Goal: Task Accomplishment & Management: Complete application form

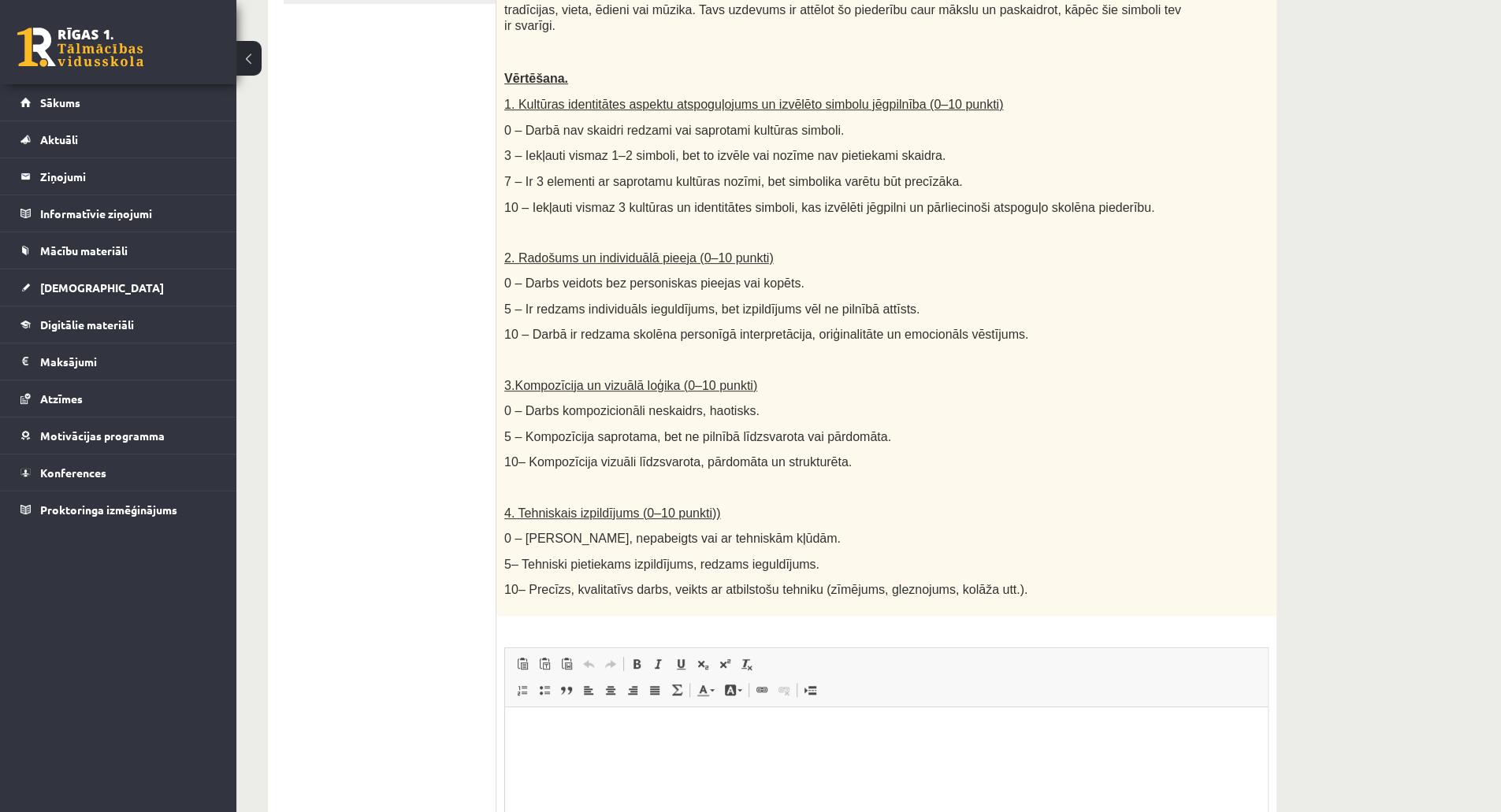
scroll to position [643, 0]
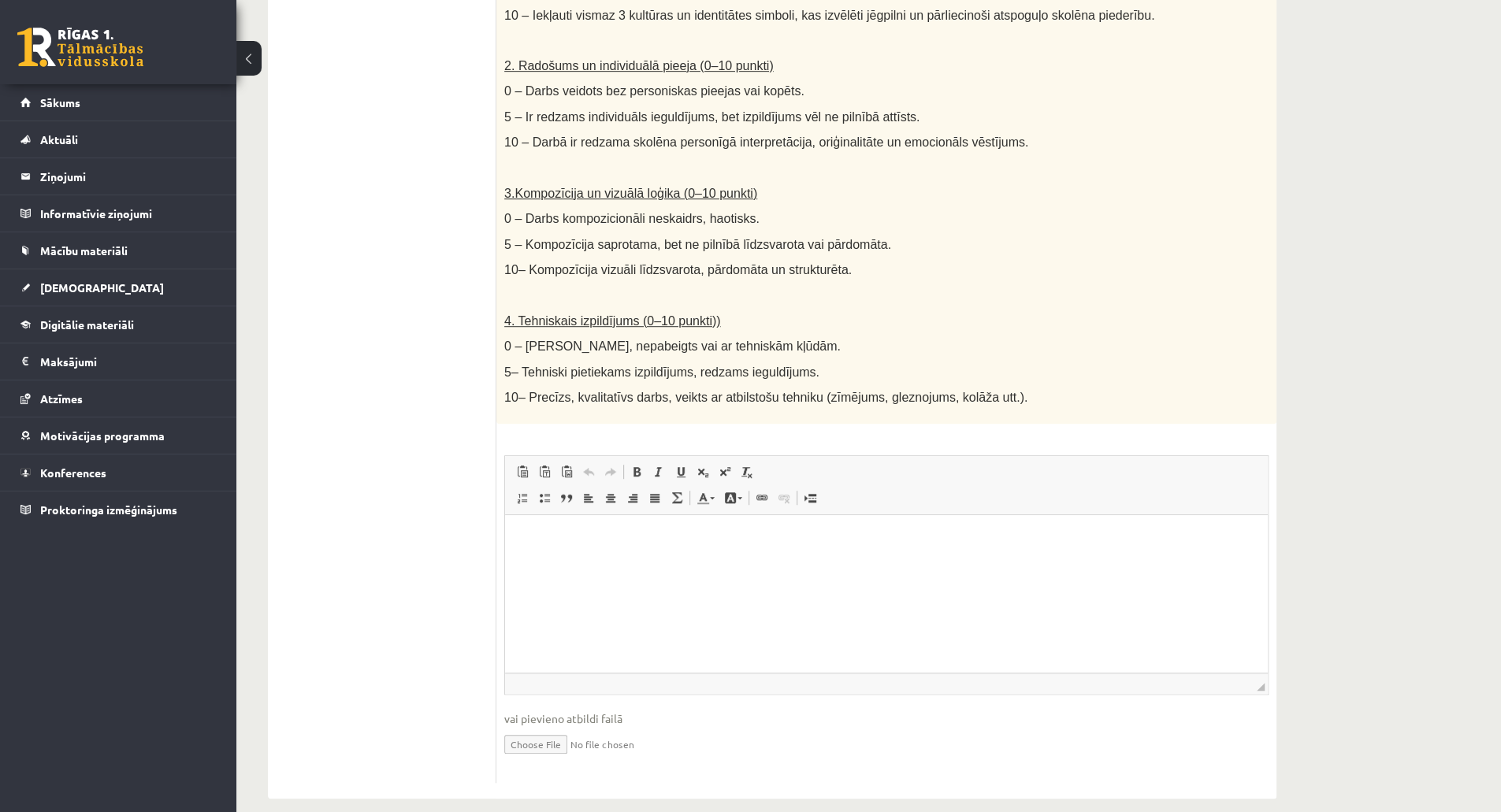
click at [759, 563] on html at bounding box center [886, 539] width 762 height 48
click at [627, 542] on p "**********" at bounding box center [887, 539] width 733 height 16
click at [906, 543] on p "**********" at bounding box center [887, 539] width 733 height 16
click at [513, 727] on input "file" at bounding box center [886, 744] width 764 height 33
type input "**********"
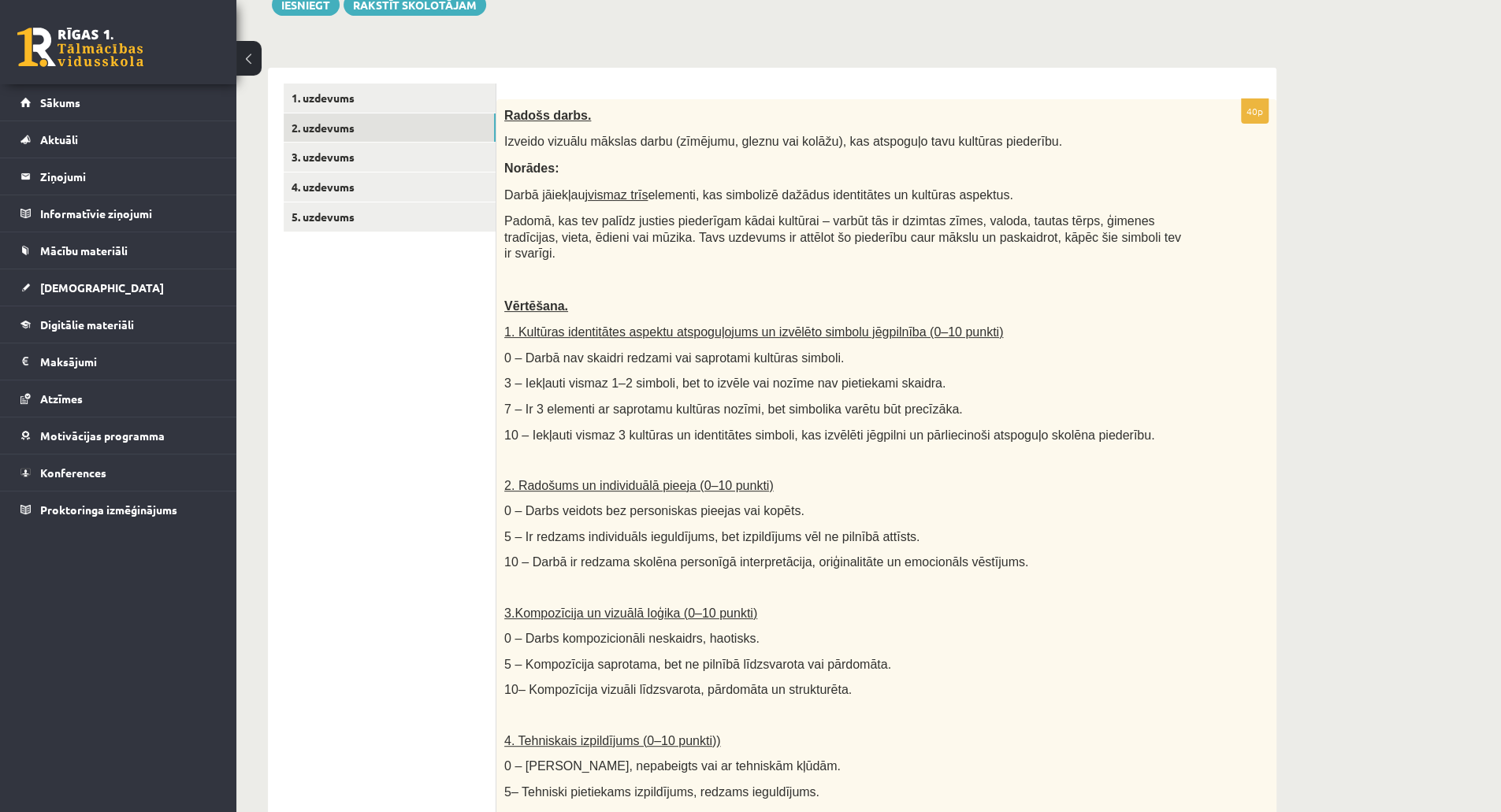
scroll to position [60, 0]
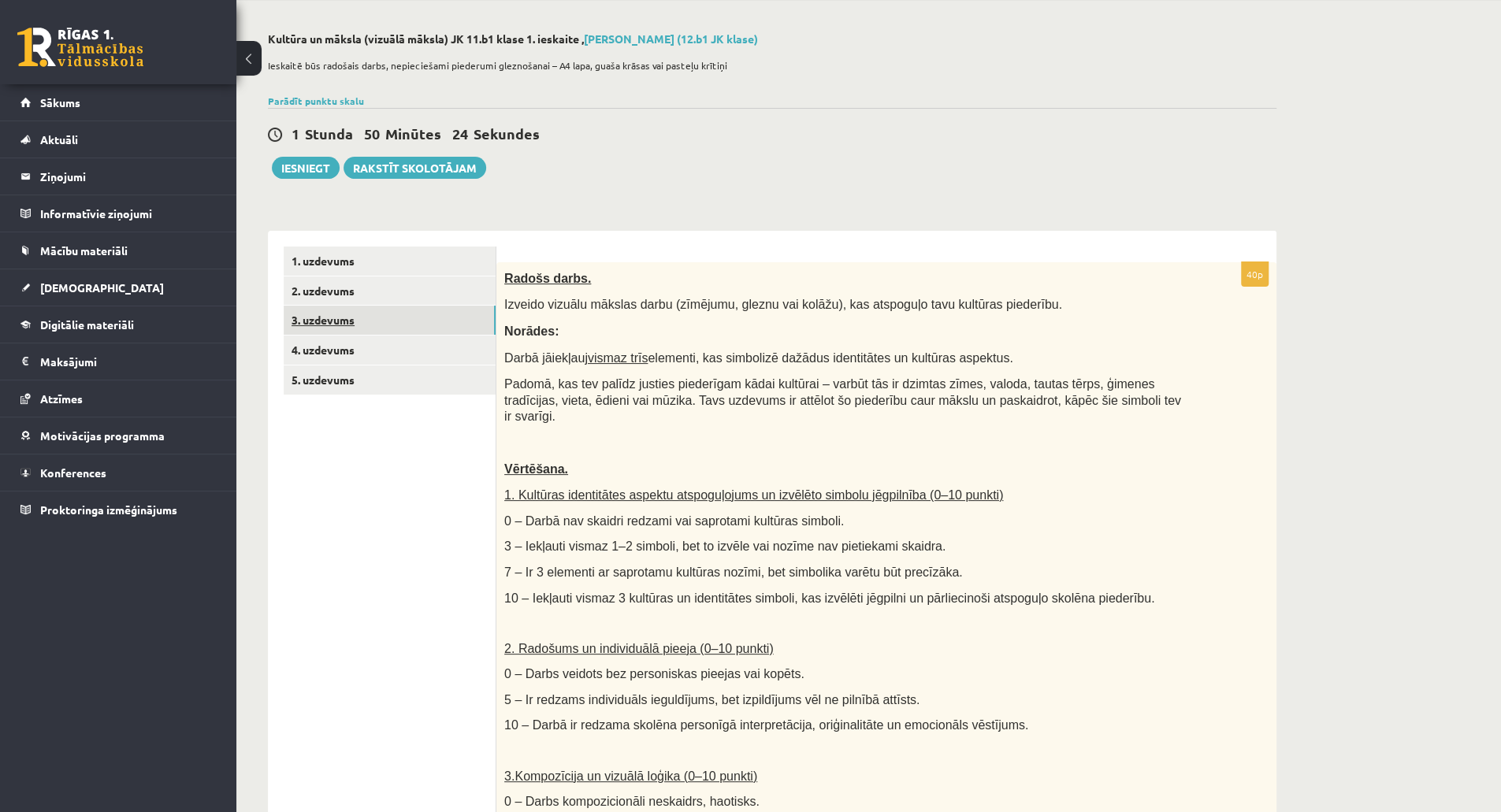
click at [412, 324] on link "3. uzdevums" at bounding box center [390, 320] width 212 height 29
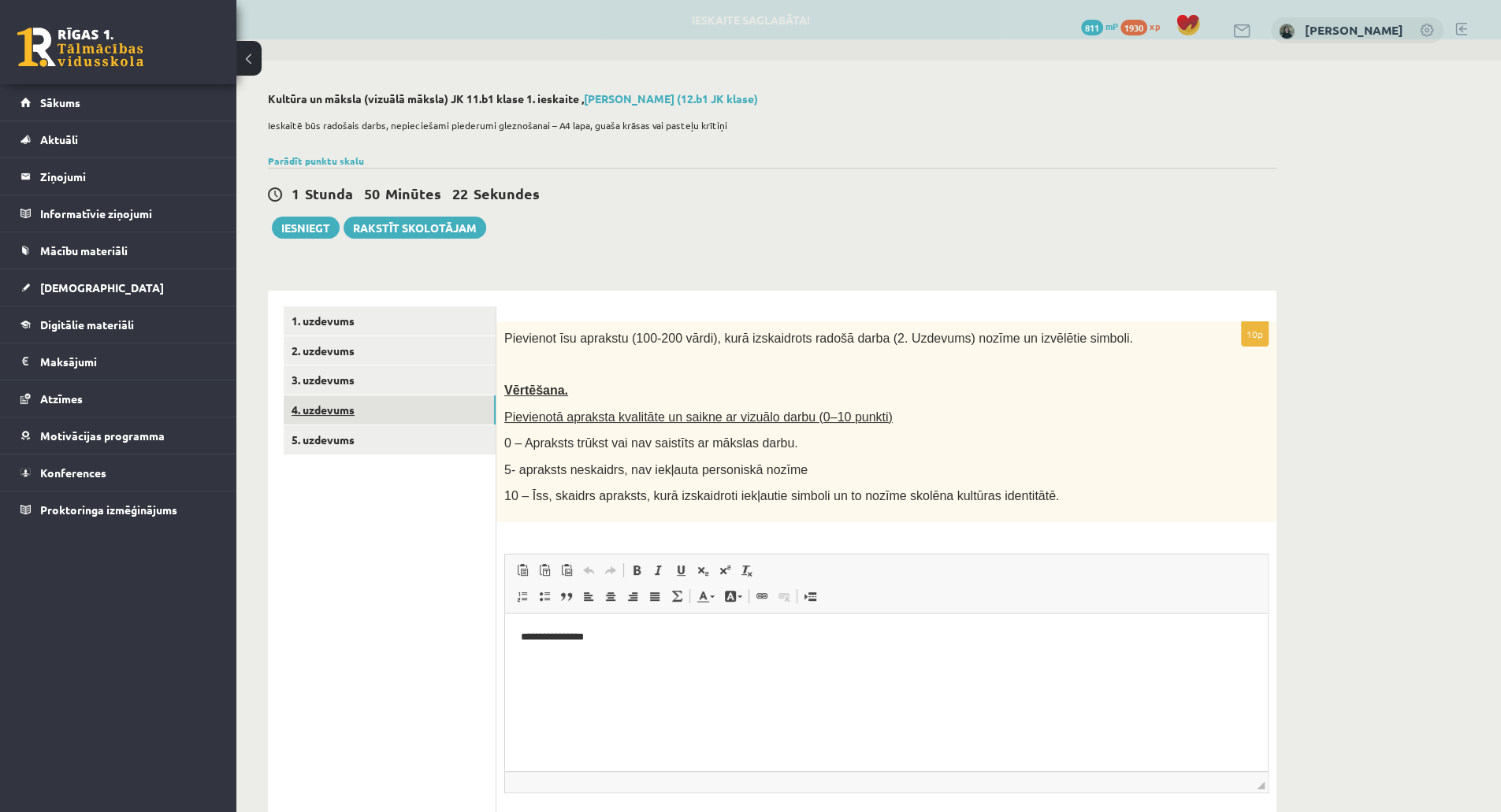
scroll to position [0, 0]
click at [411, 404] on link "4. uzdevums" at bounding box center [390, 410] width 212 height 29
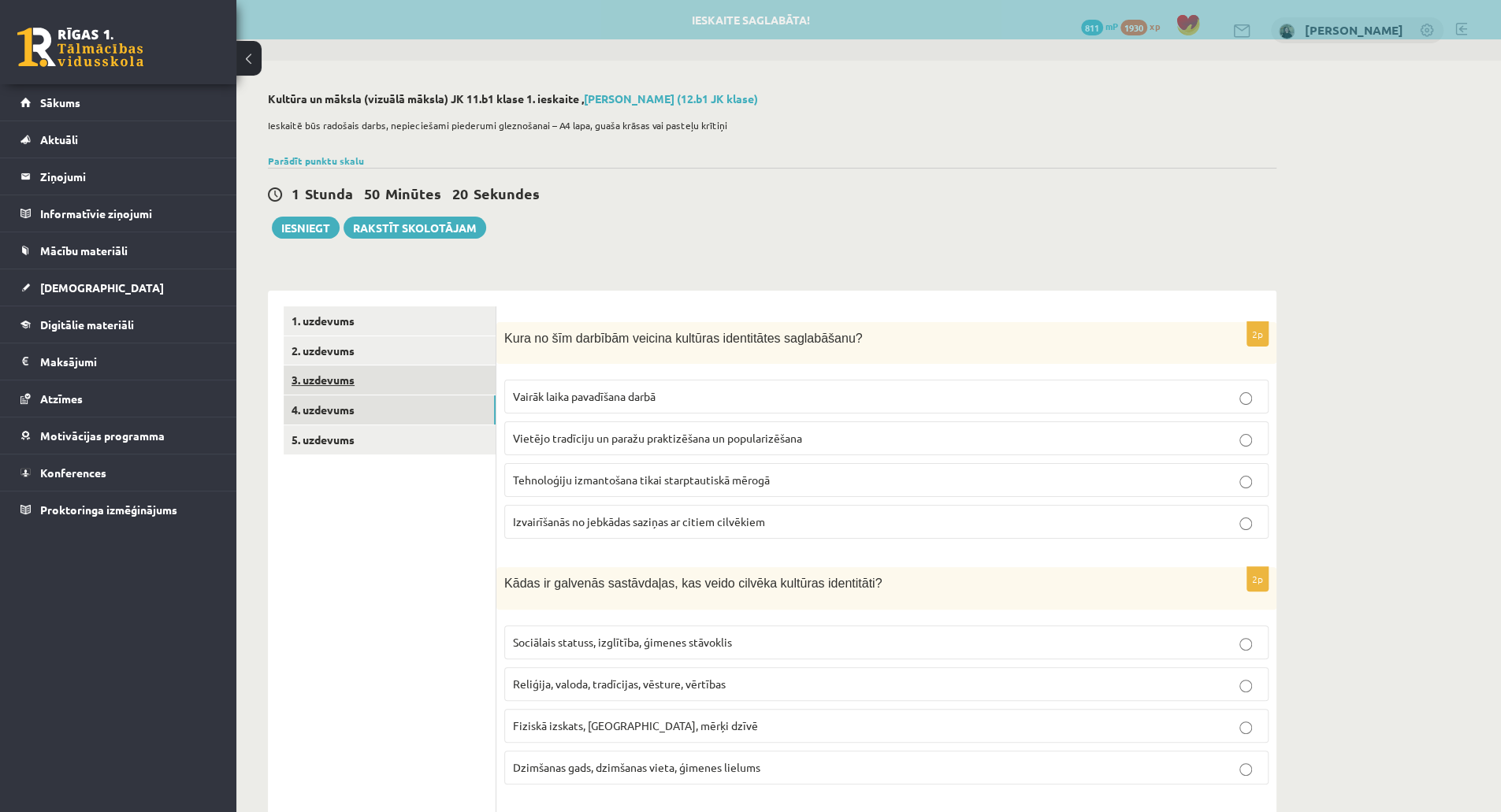
click at [395, 390] on link "3. uzdevums" at bounding box center [390, 380] width 212 height 29
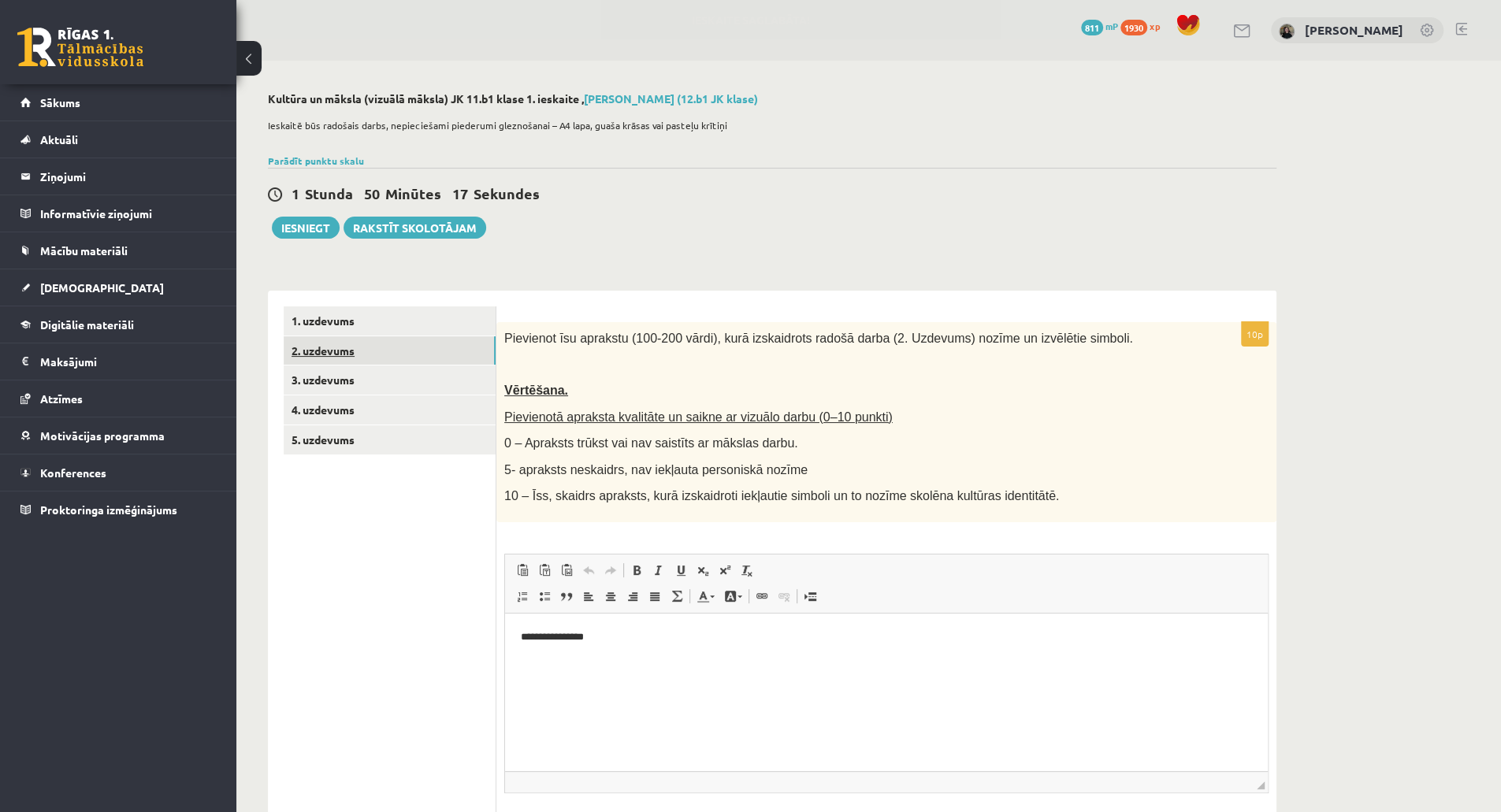
click at [386, 351] on link "2. uzdevums" at bounding box center [390, 351] width 212 height 29
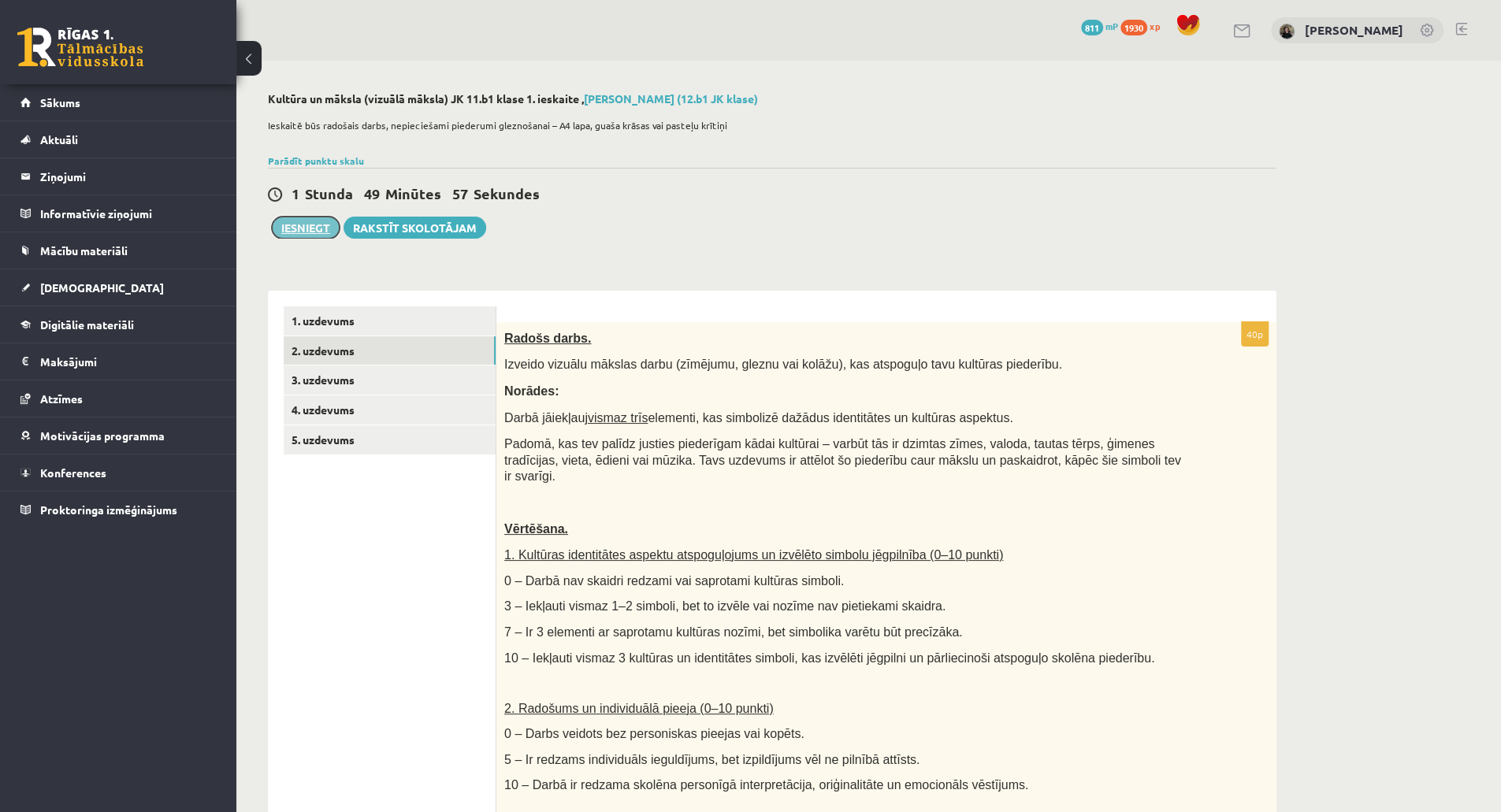
click at [312, 219] on button "Iesniegt" at bounding box center [306, 228] width 68 height 22
click at [344, 448] on link "5. uzdevums" at bounding box center [390, 440] width 212 height 29
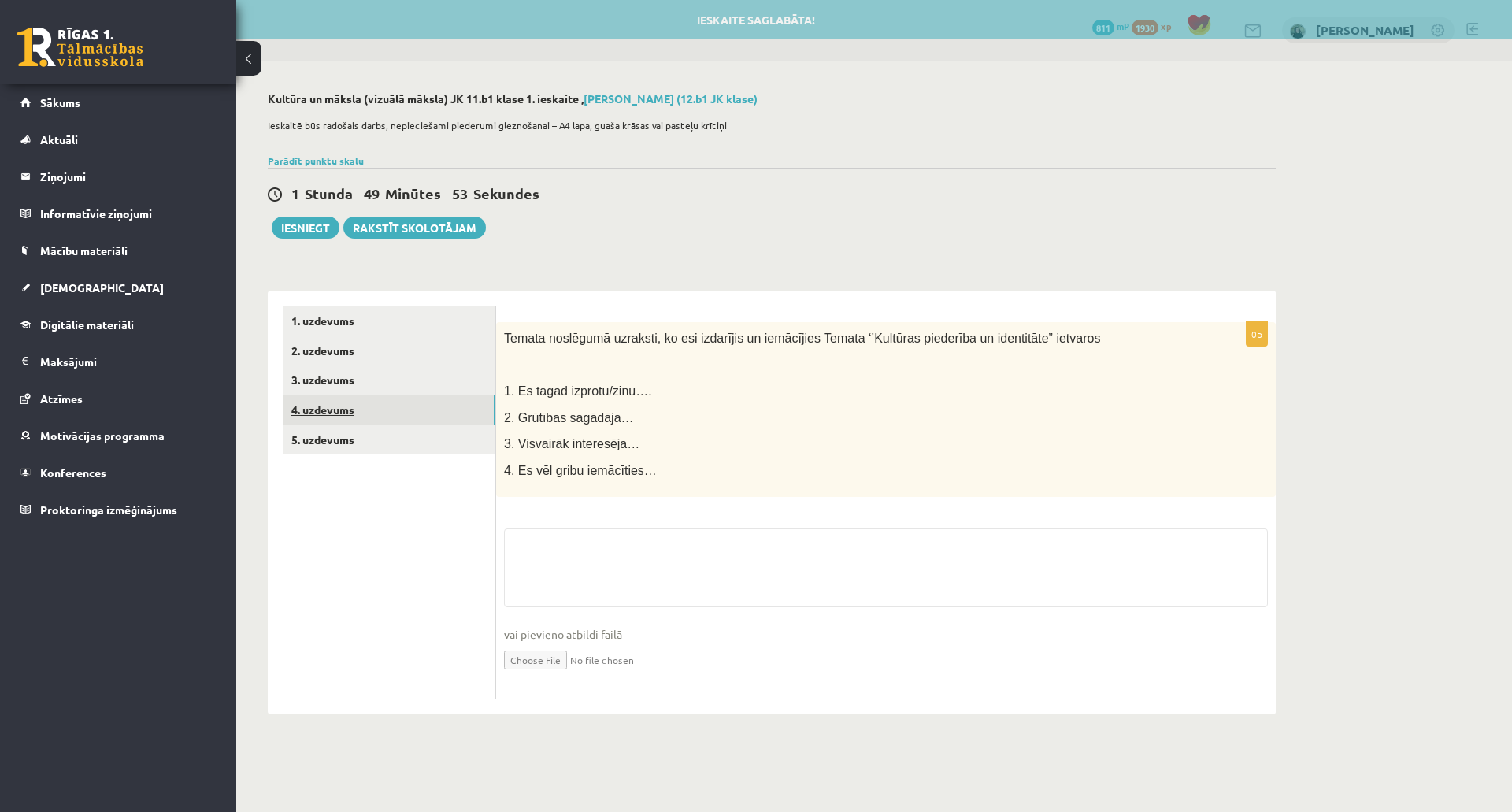
click at [376, 406] on link "4. uzdevums" at bounding box center [390, 410] width 212 height 29
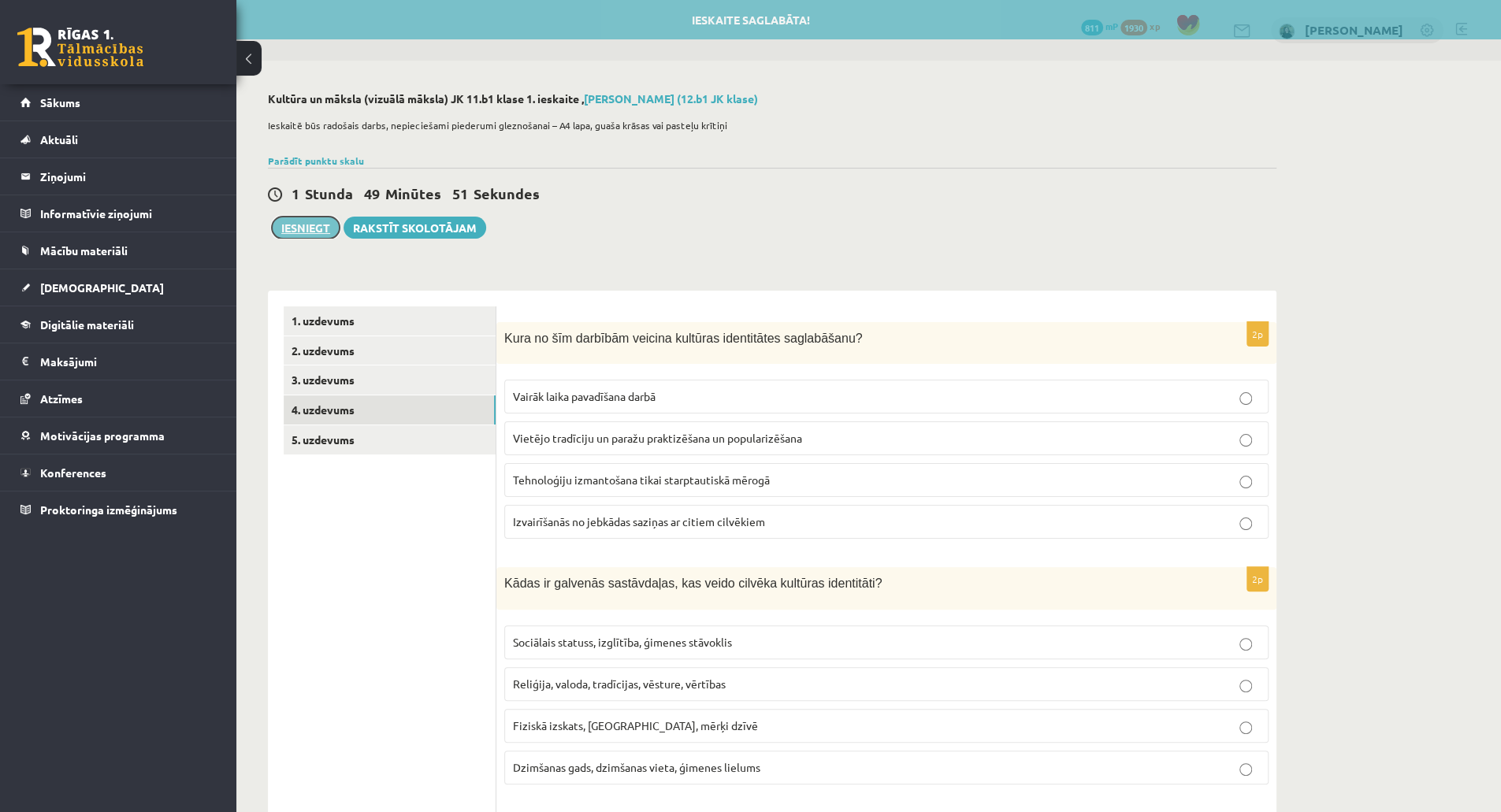
click at [309, 226] on button "Iesniegt" at bounding box center [306, 228] width 68 height 22
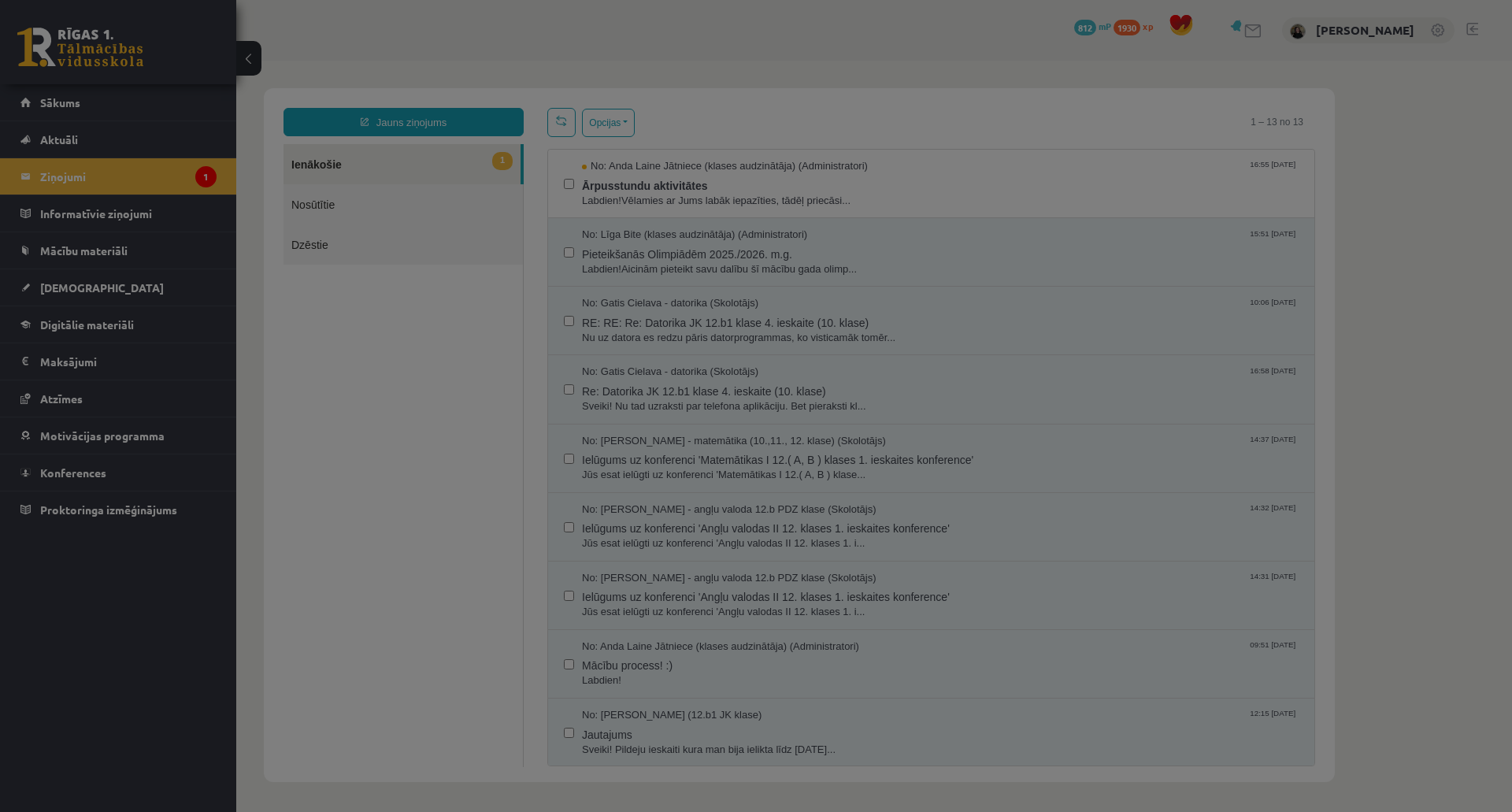
click at [846, 193] on body "0 Dāvanas 812 mP 1930 xp Linda Blūma Sākums Aktuāli Kā mācīties eSKOLĀ Kontakti…" at bounding box center [756, 406] width 1512 height 812
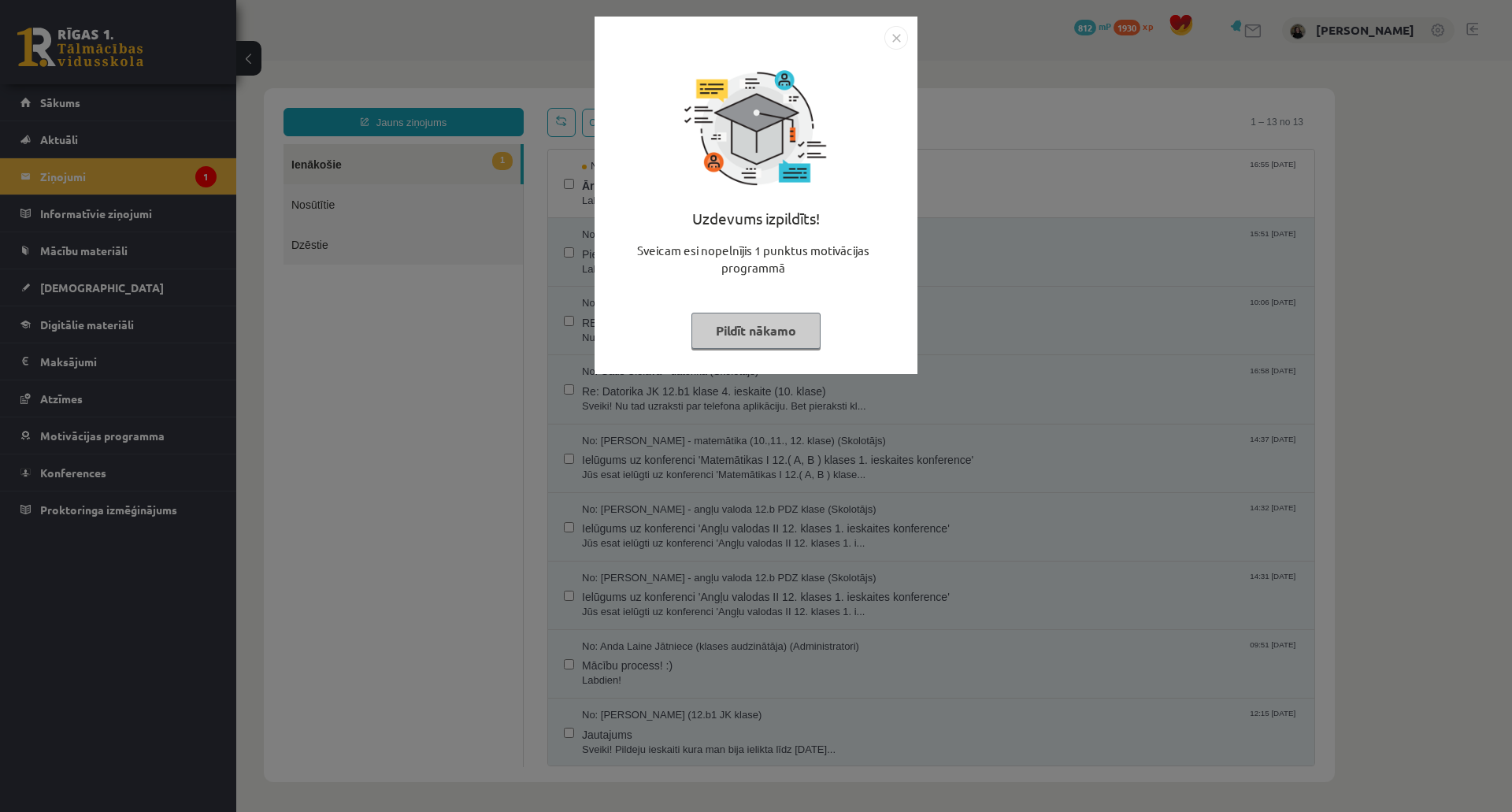
click at [771, 325] on button "Pildīt nākamo" at bounding box center [756, 331] width 129 height 36
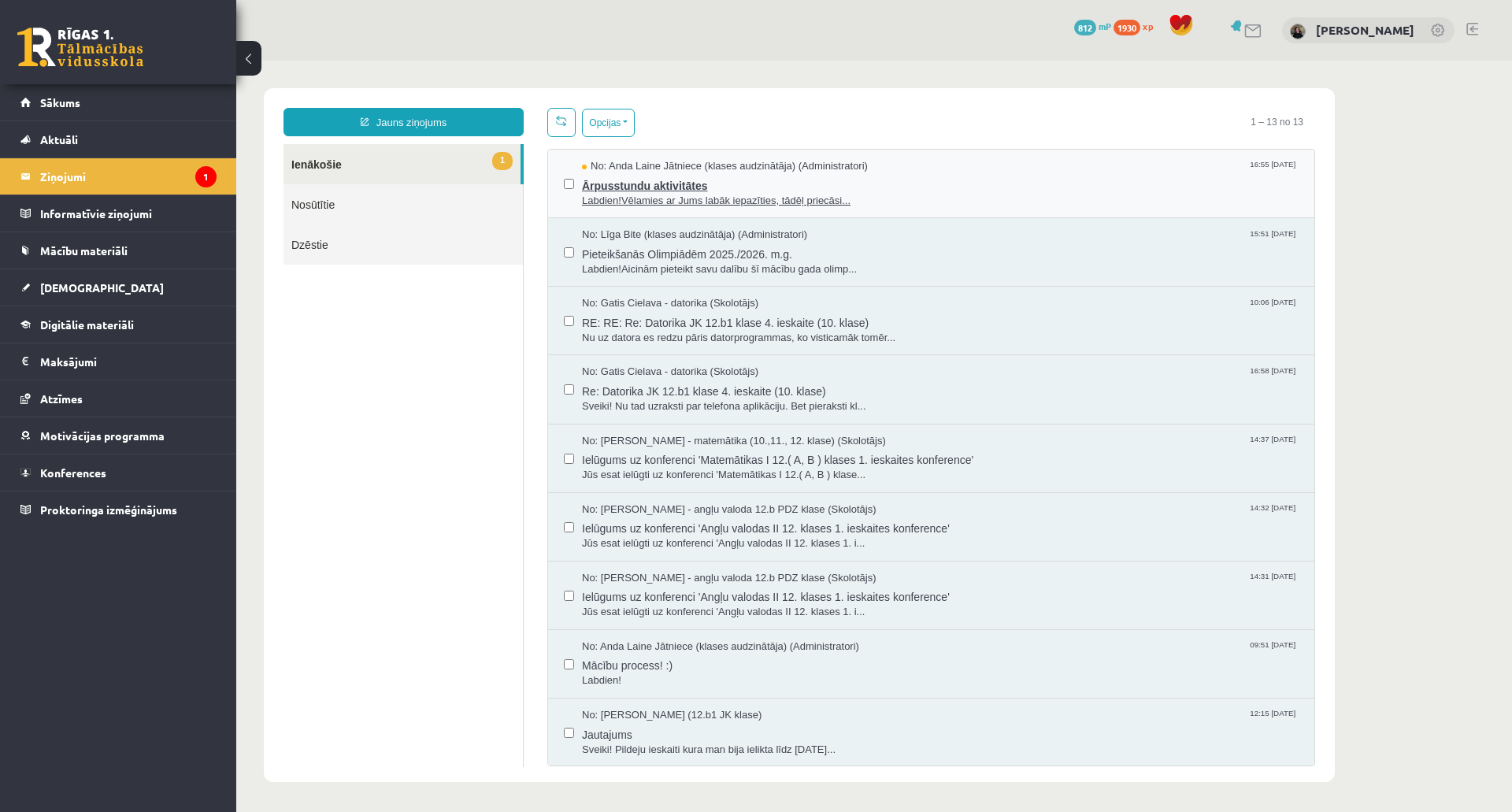
click at [857, 160] on span "No: Anda Laine Jātniece (klases audzinātāja) (Administratori)" at bounding box center [725, 166] width 286 height 15
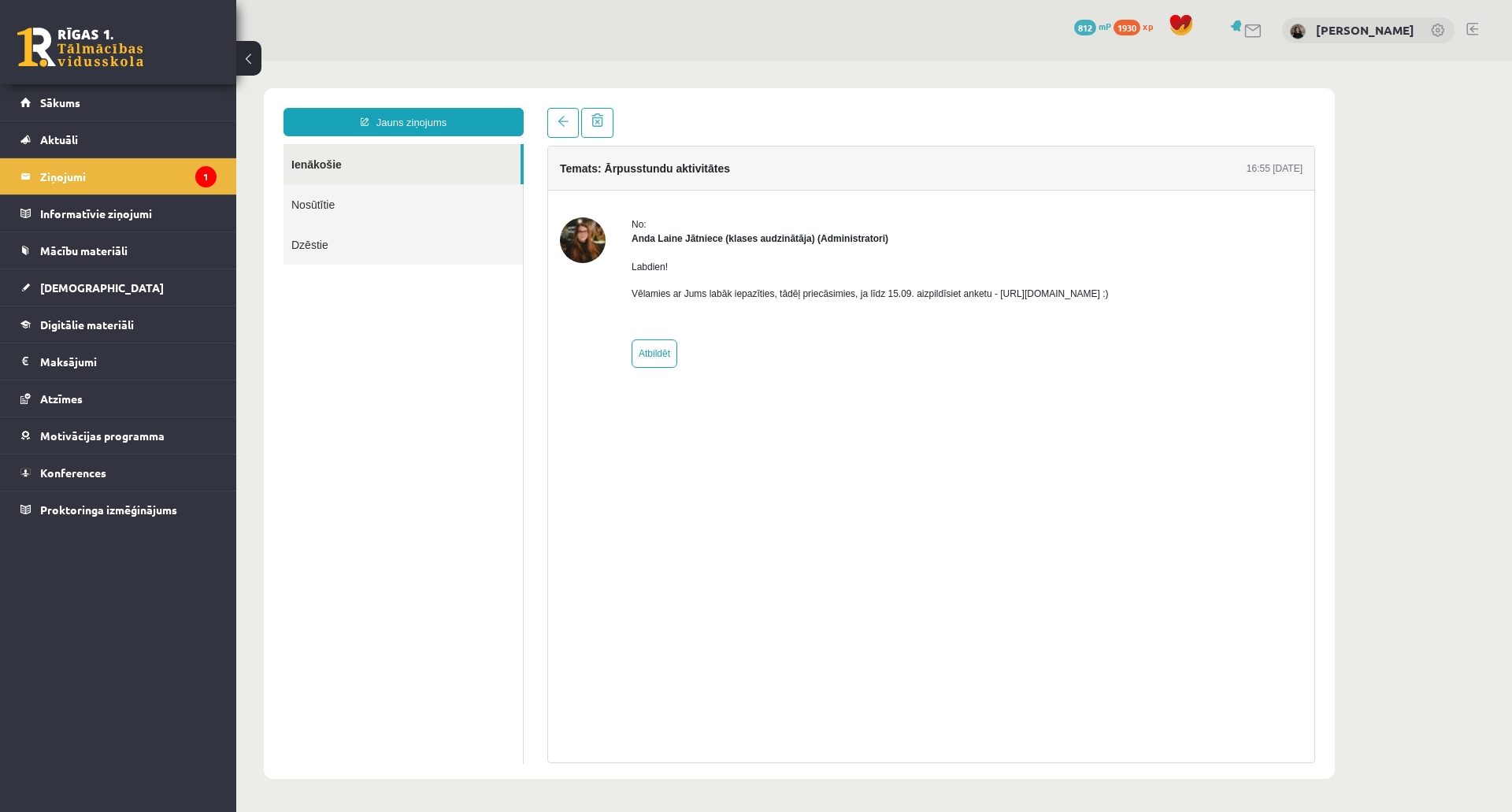
click at [1054, 293] on p "Vēlamies ar Jums labāk iepazīties, tādēļ priecāsimies, ja līdz 15.09. aizpildīs…" at bounding box center [871, 293] width 477 height 15
drag, startPoint x: 989, startPoint y: 290, endPoint x: 1208, endPoint y: 277, distance: 219.4
click at [1208, 277] on div "No: Anda Laine Jātniece (klases audzinātāja) (Administratori) Labdien! Vēlamies…" at bounding box center [931, 293] width 742 height 151
copy p "https://forms.gle/mVxkUEapGFxHM7hU7 :)"
click at [1025, 379] on div "No: Anda Laine Jātniece (klases audzinātāja) (Administratori) Labdien! Vēlamies…" at bounding box center [931, 293] width 766 height 204
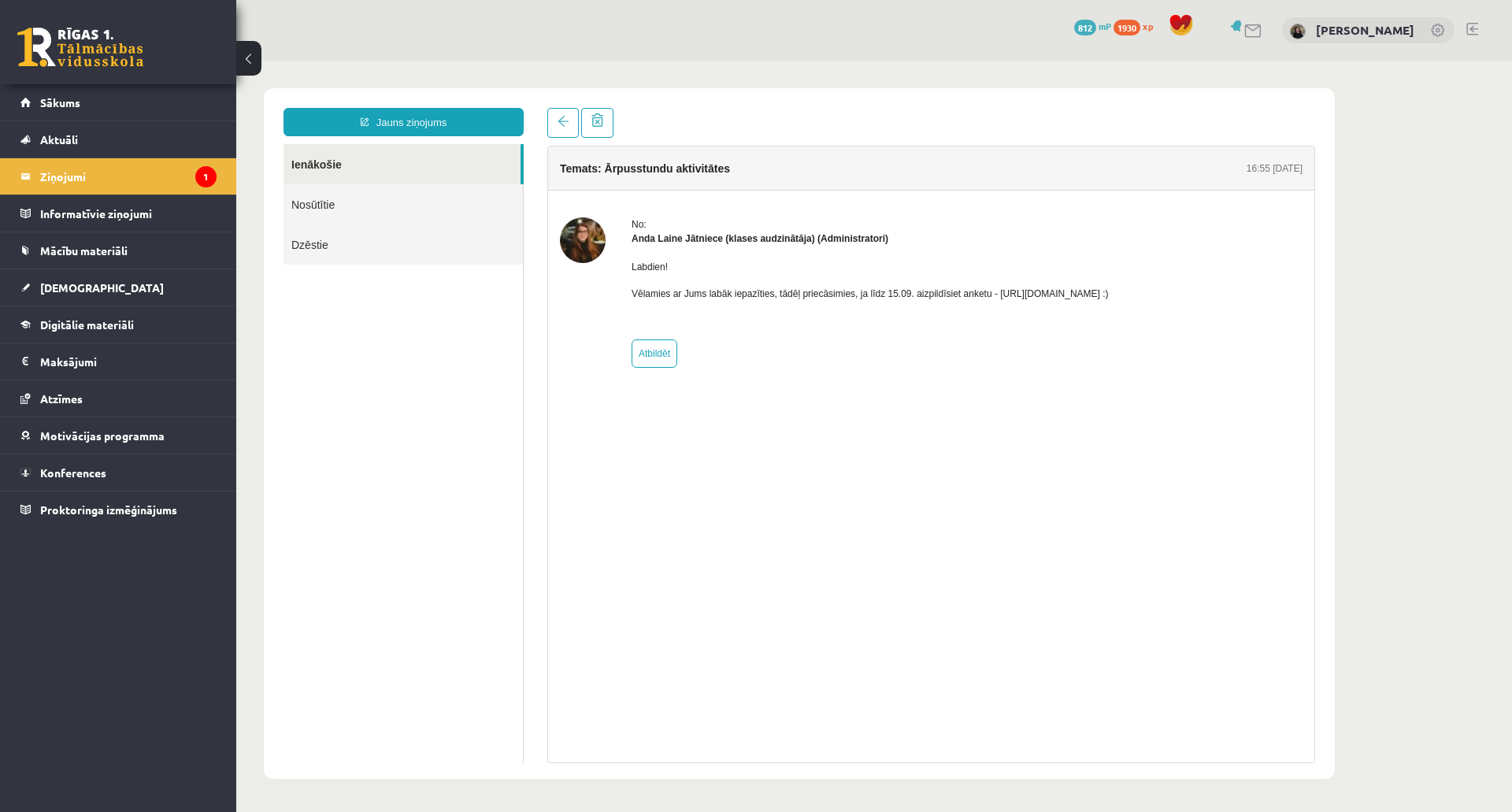
drag, startPoint x: 989, startPoint y: 292, endPoint x: 1161, endPoint y: 297, distance: 172.1
click at [1109, 297] on p "Vēlamies ar Jums labāk iepazīties, tādēļ priecāsimies, ja līdz 15.09. aizpildīs…" at bounding box center [871, 293] width 477 height 15
click at [95, 98] on link "Sākums" at bounding box center [118, 103] width 196 height 36
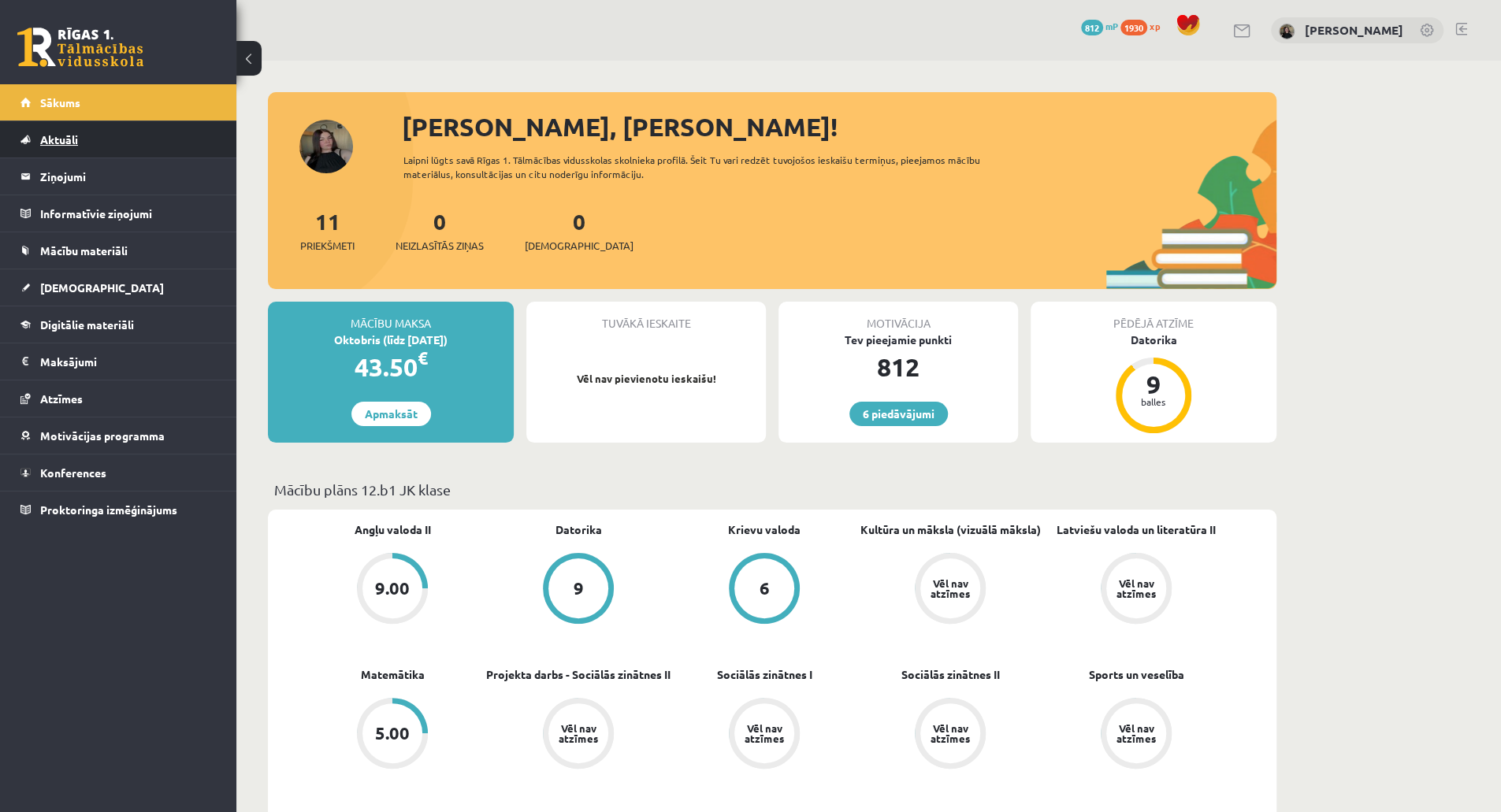
click at [140, 137] on link "Aktuāli" at bounding box center [118, 139] width 196 height 36
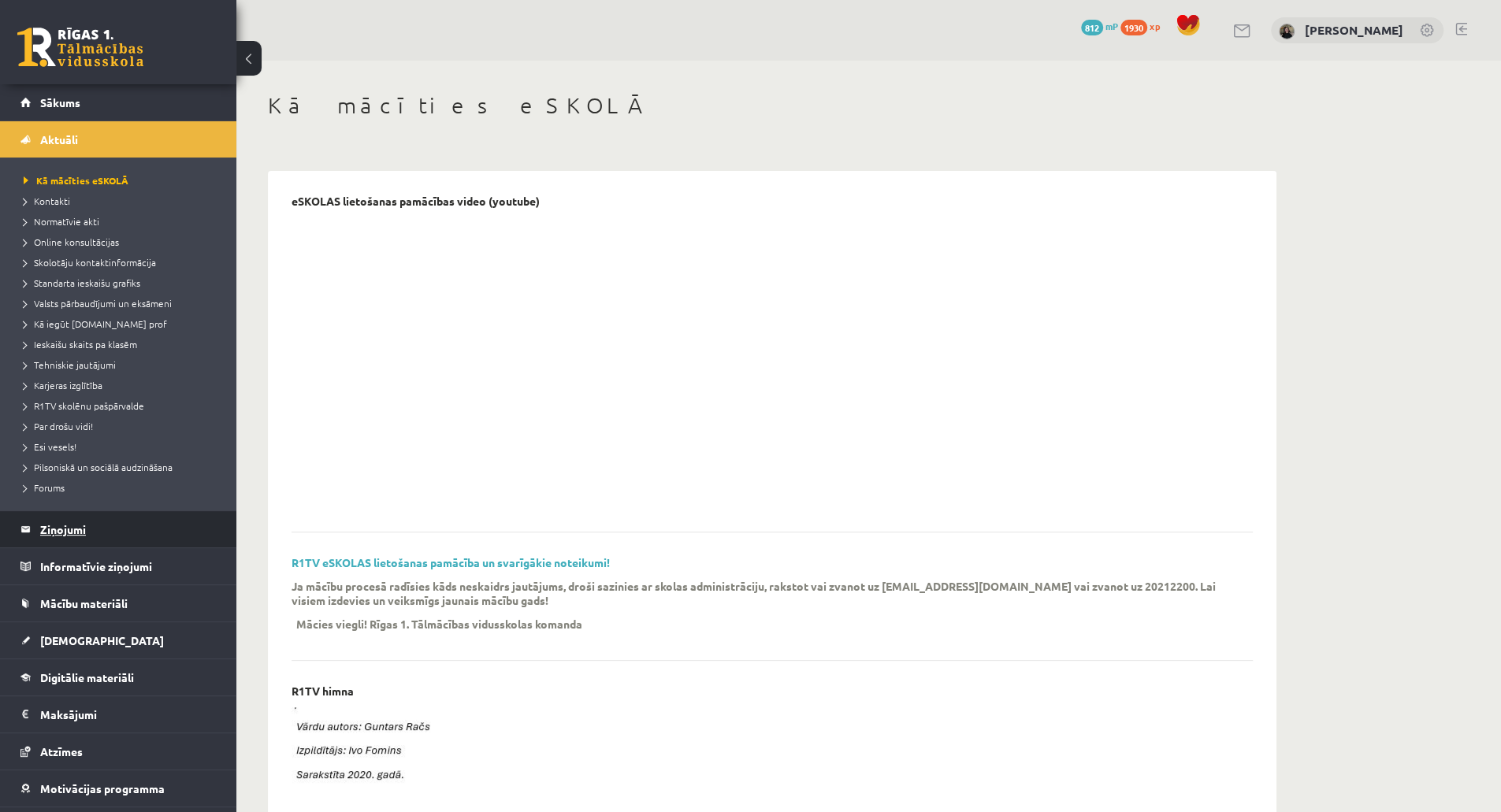
click at [77, 534] on legend "Ziņojumi 0" at bounding box center [128, 530] width 176 height 36
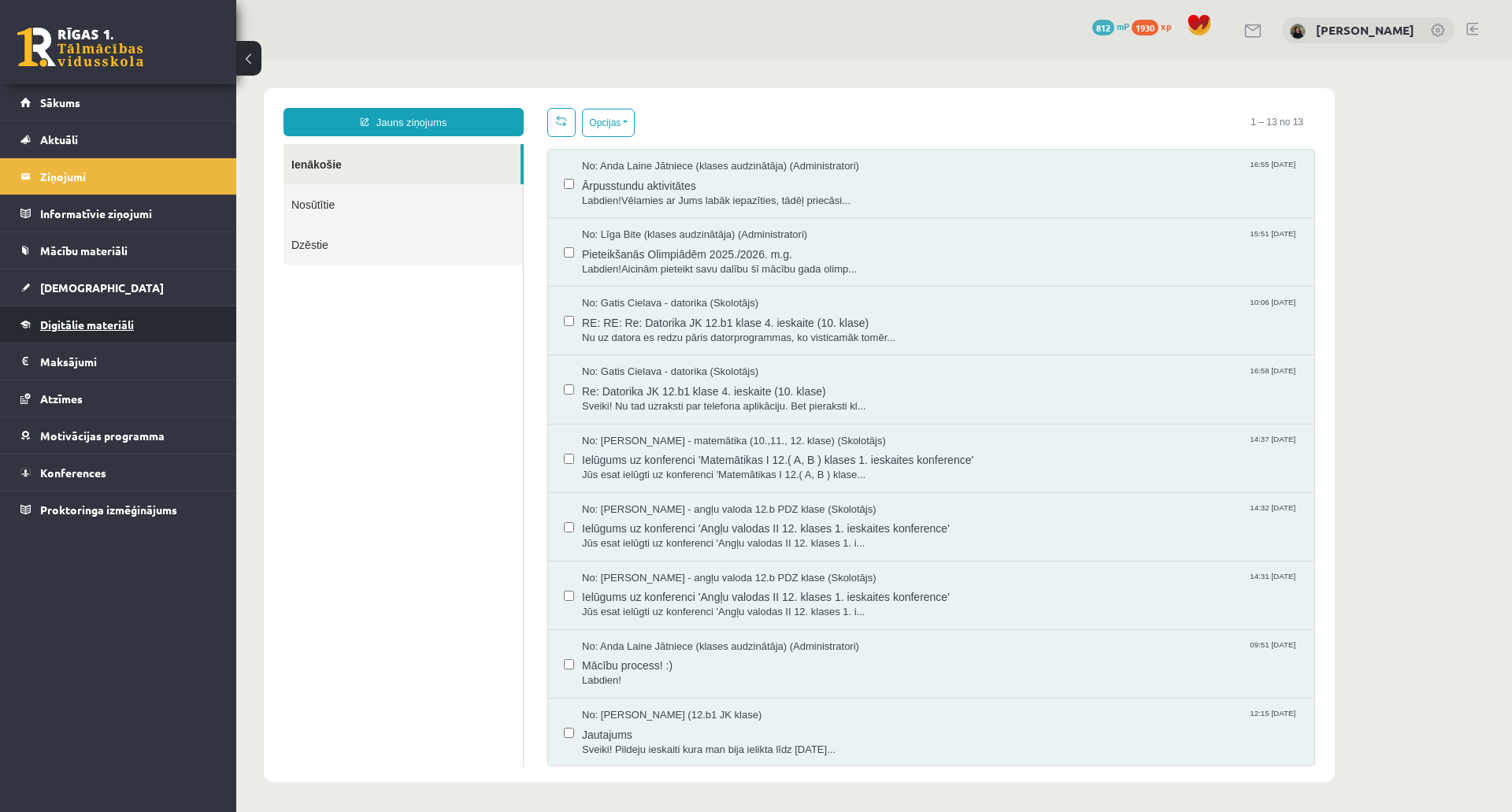
click at [88, 336] on link "Digitālie materiāli" at bounding box center [118, 324] width 196 height 36
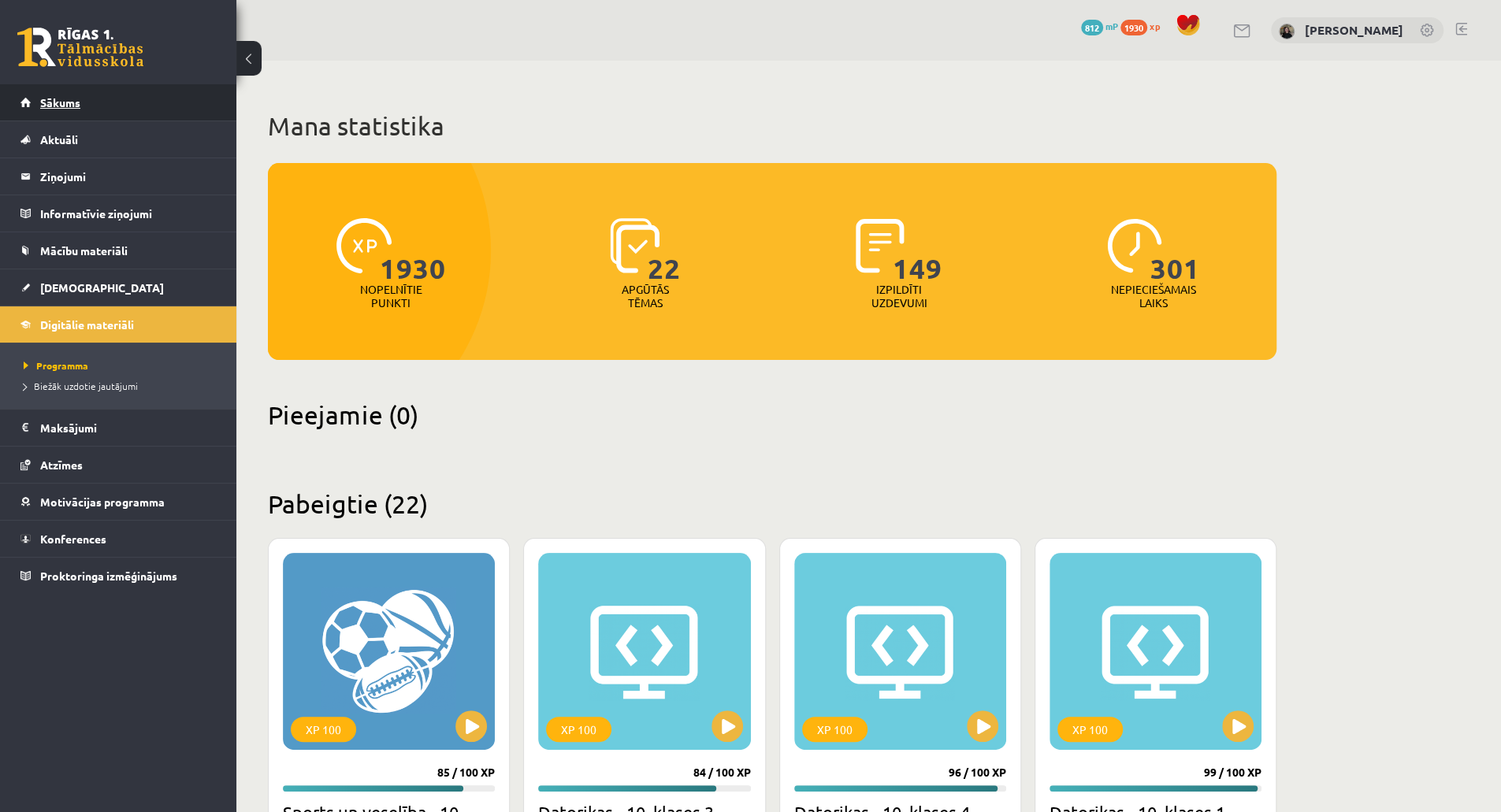
click at [54, 106] on span "Sākums" at bounding box center [60, 102] width 40 height 15
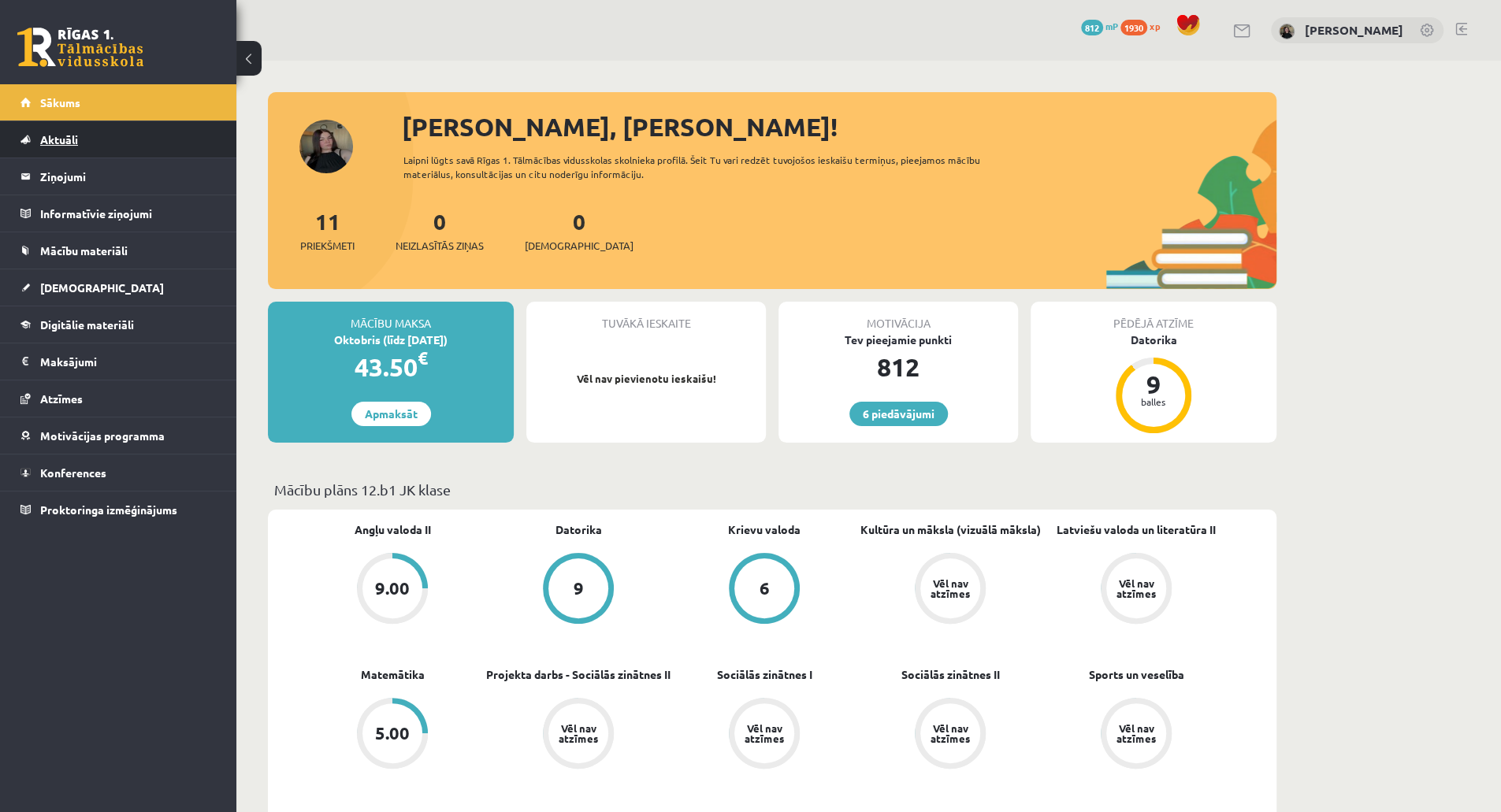
click at [105, 143] on link "Aktuāli" at bounding box center [118, 139] width 196 height 36
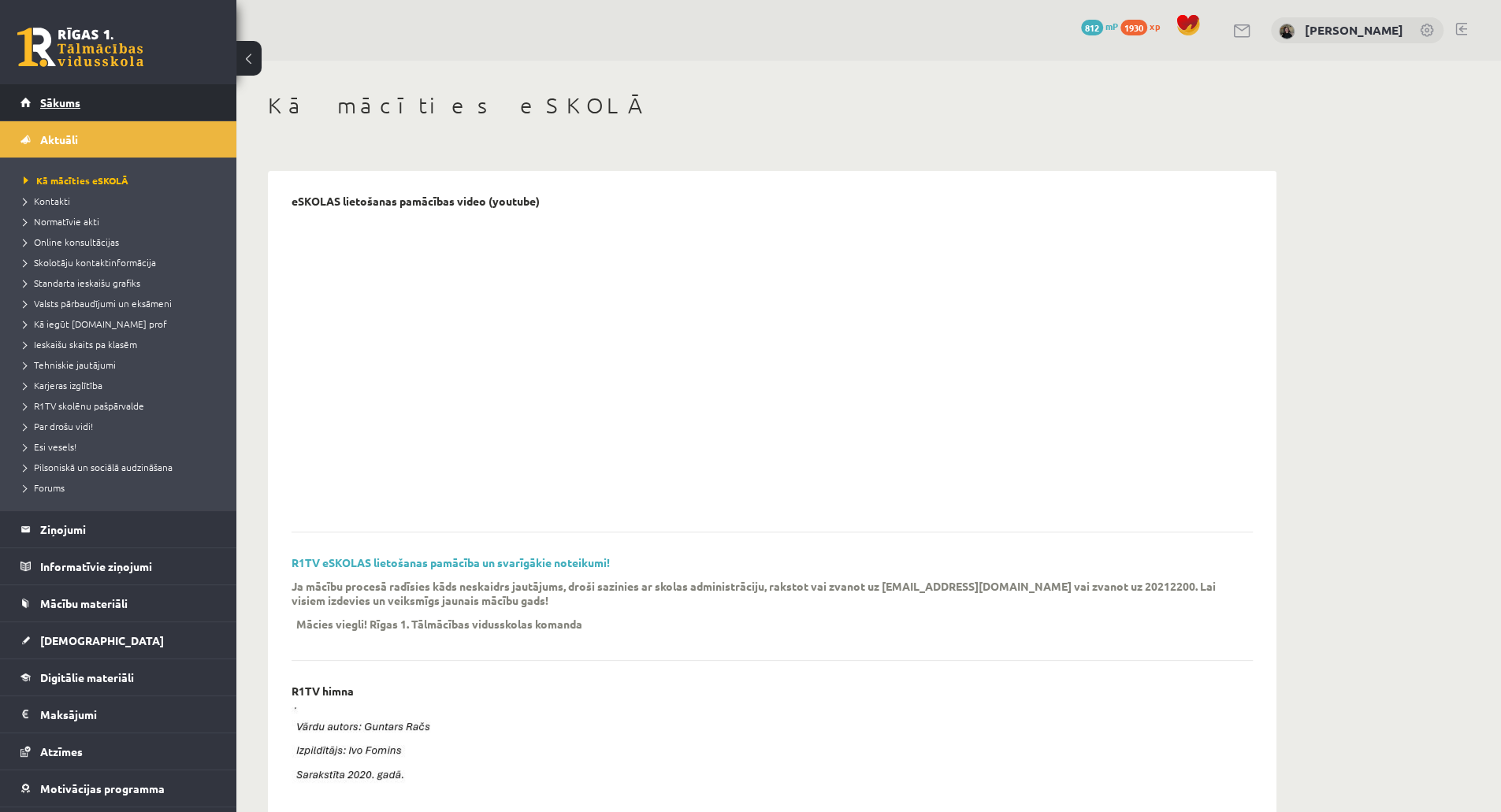
click at [71, 107] on span "Sākums" at bounding box center [60, 102] width 40 height 15
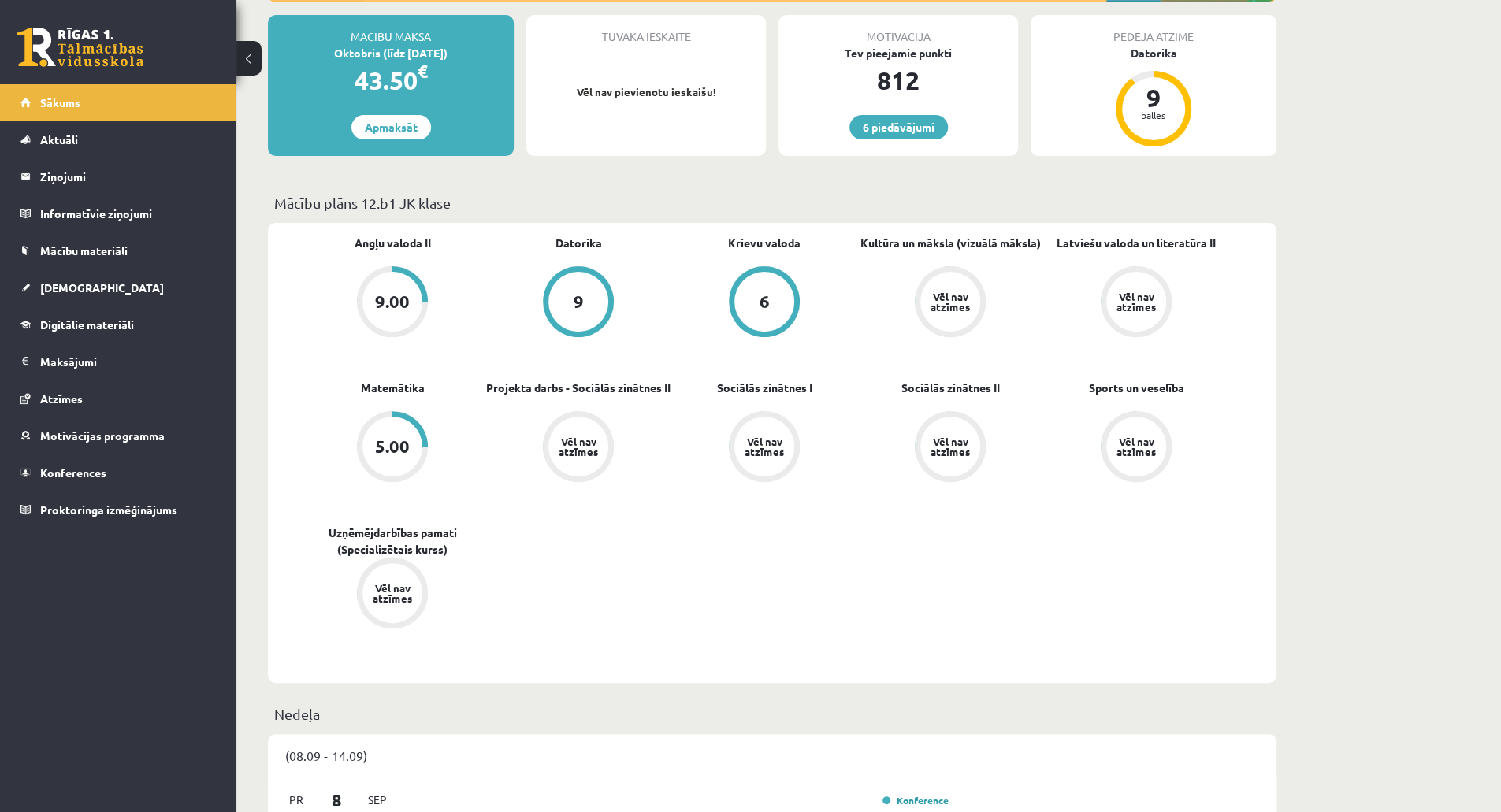
scroll to position [282, 0]
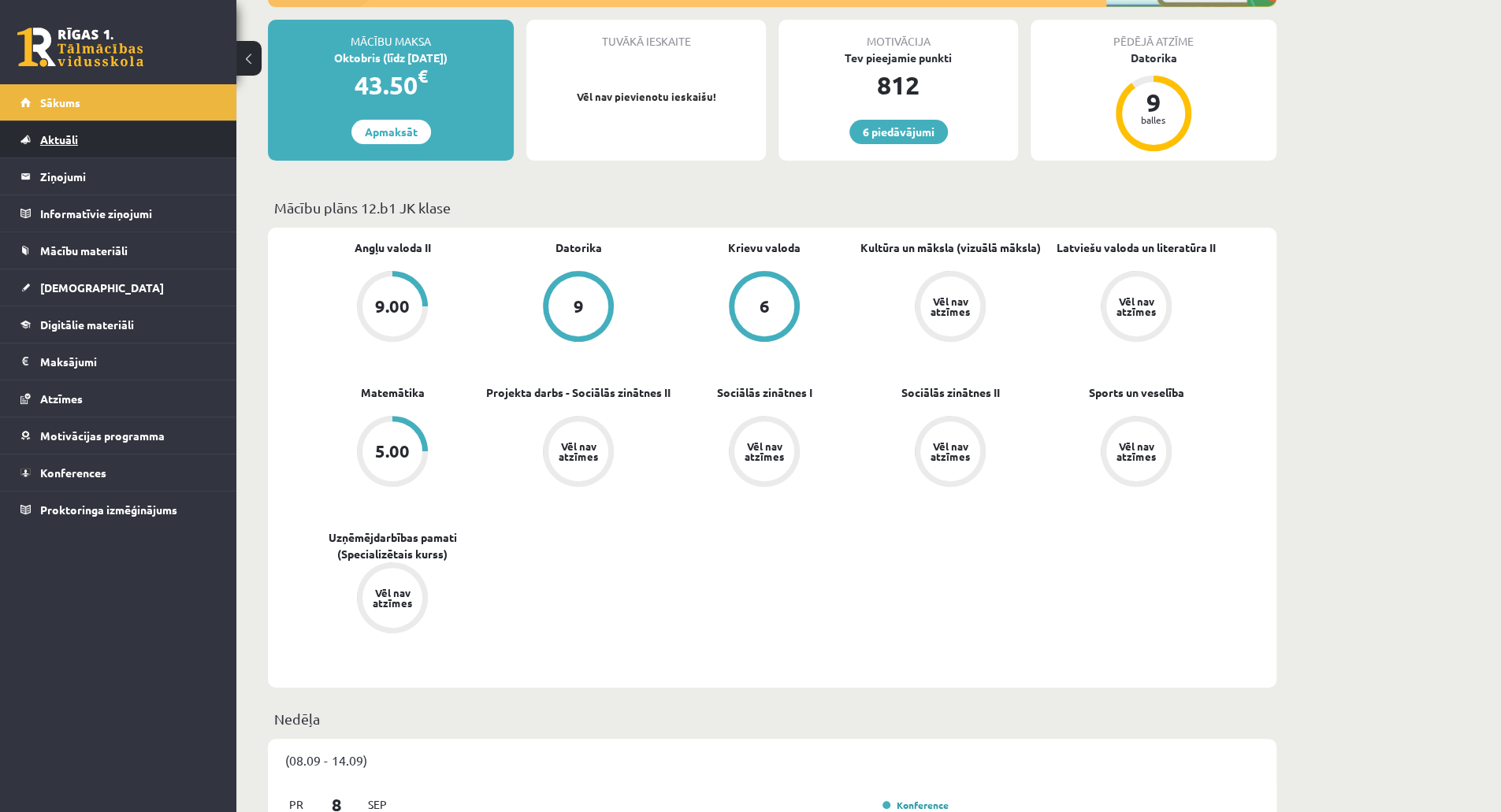
click at [107, 139] on link "Aktuāli" at bounding box center [118, 139] width 196 height 36
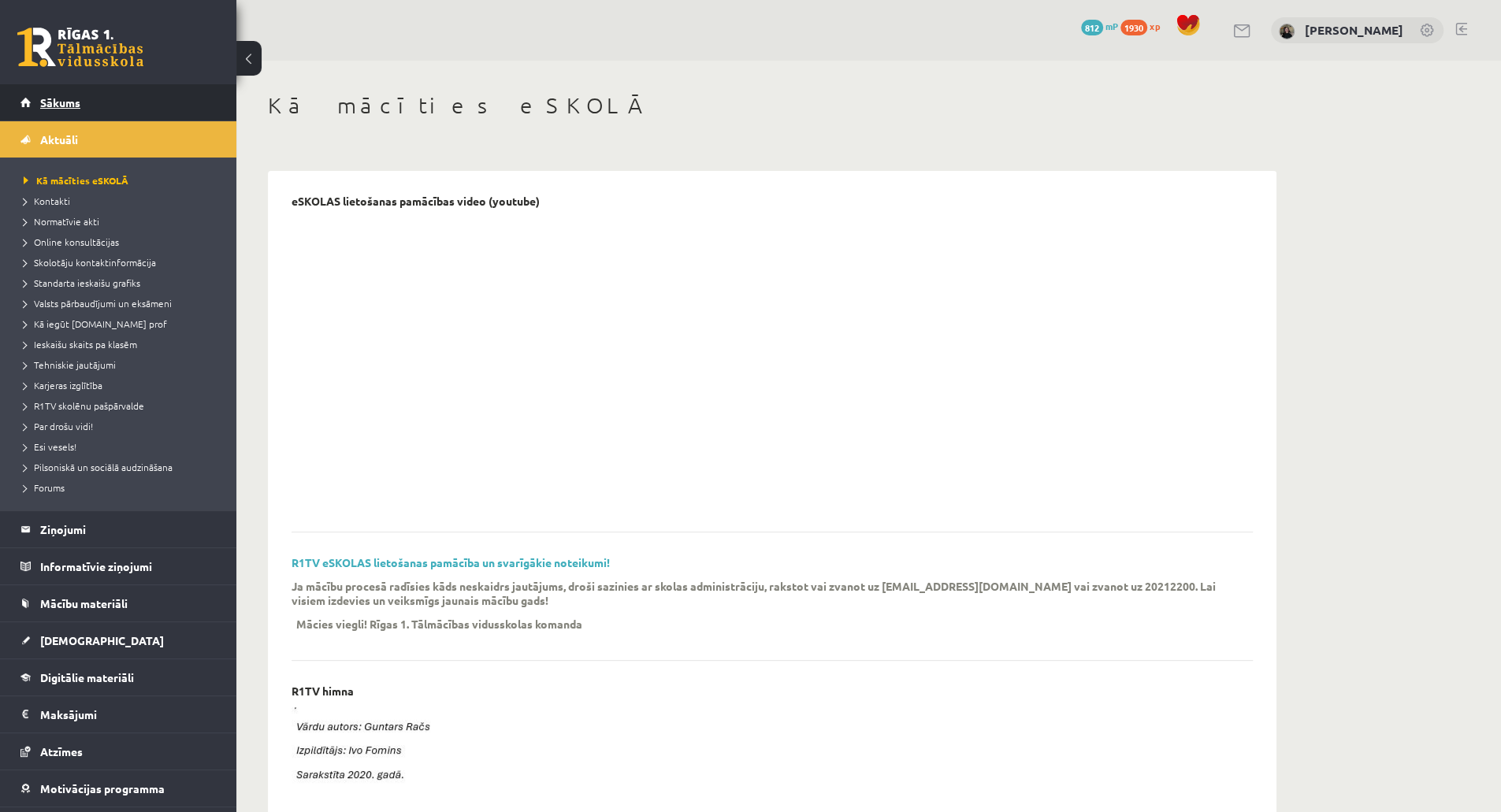
click at [152, 94] on link "Sākums" at bounding box center [118, 103] width 196 height 36
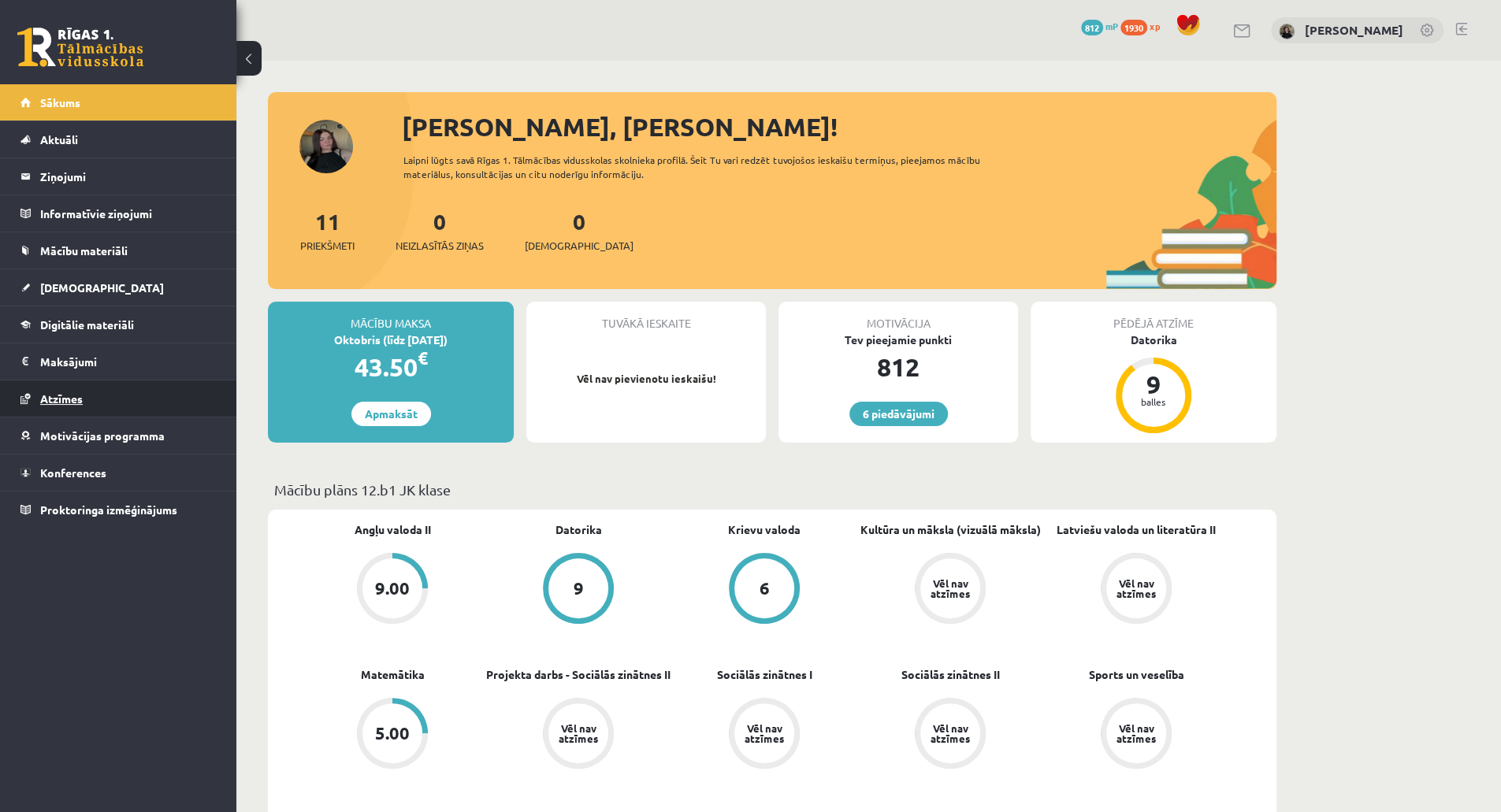
click at [79, 405] on link "Atzīmes" at bounding box center [118, 399] width 196 height 36
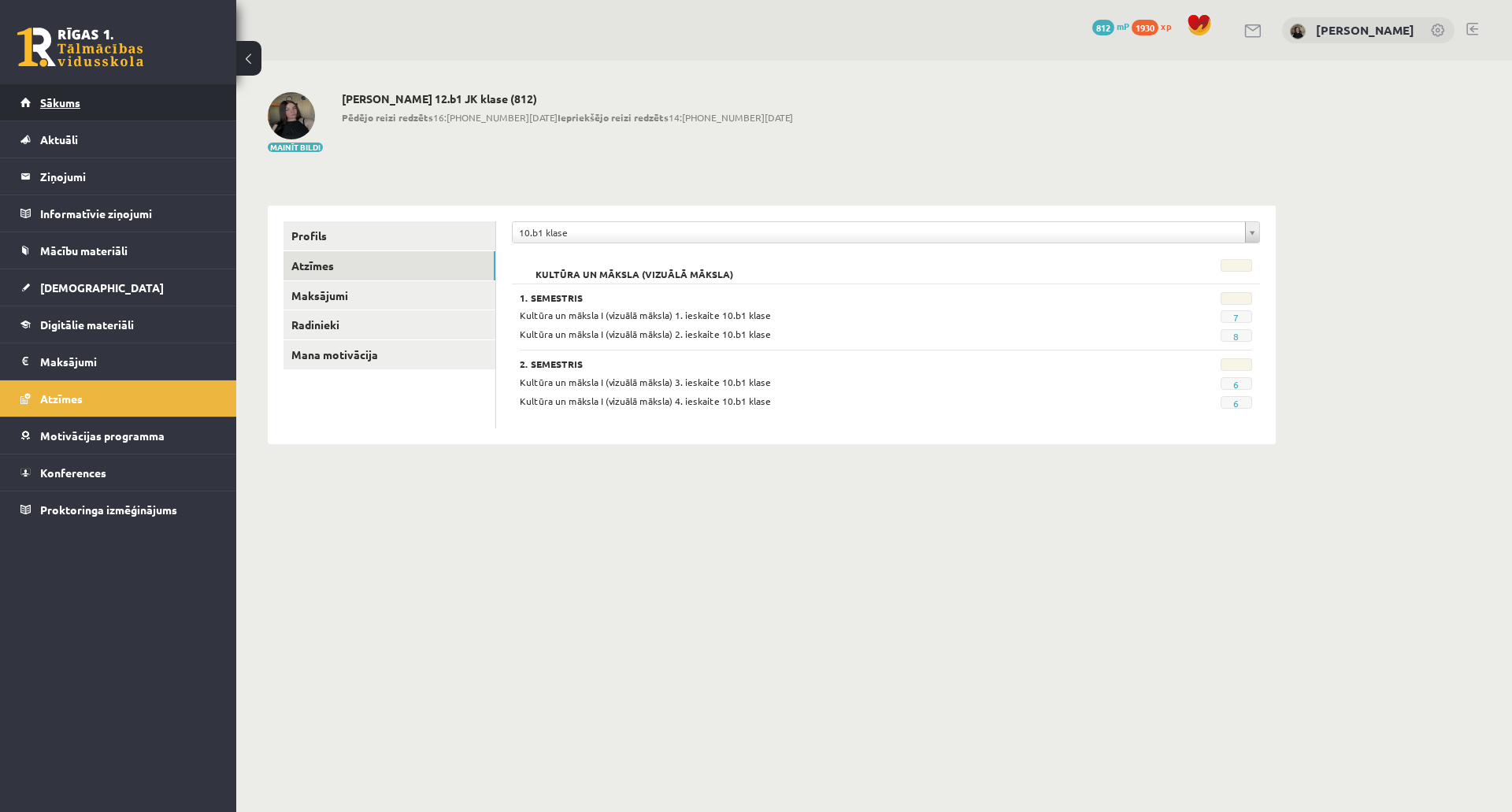
click at [146, 94] on link "Sākums" at bounding box center [118, 103] width 196 height 36
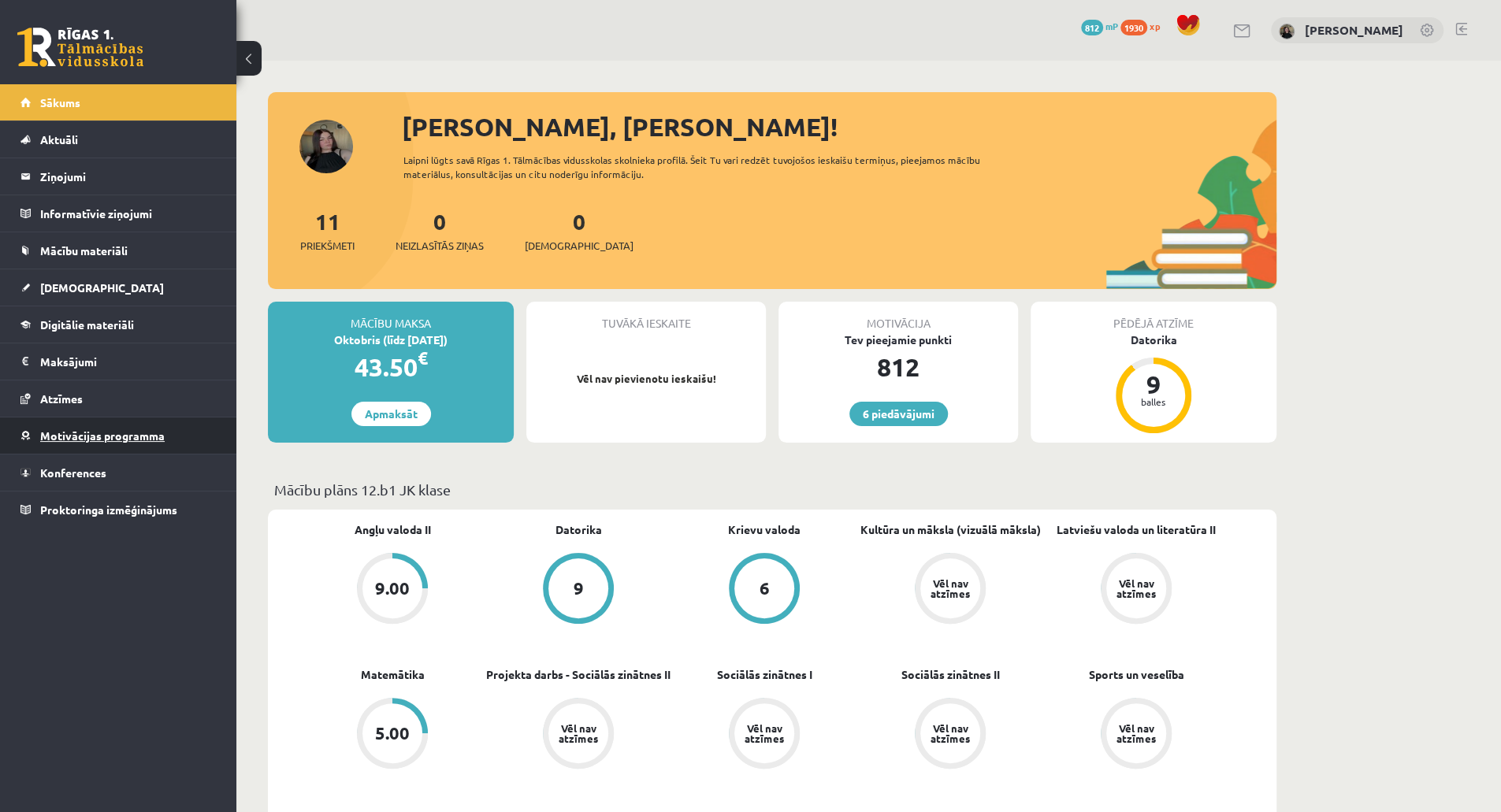
click at [148, 449] on link "Motivācijas programma" at bounding box center [118, 436] width 196 height 36
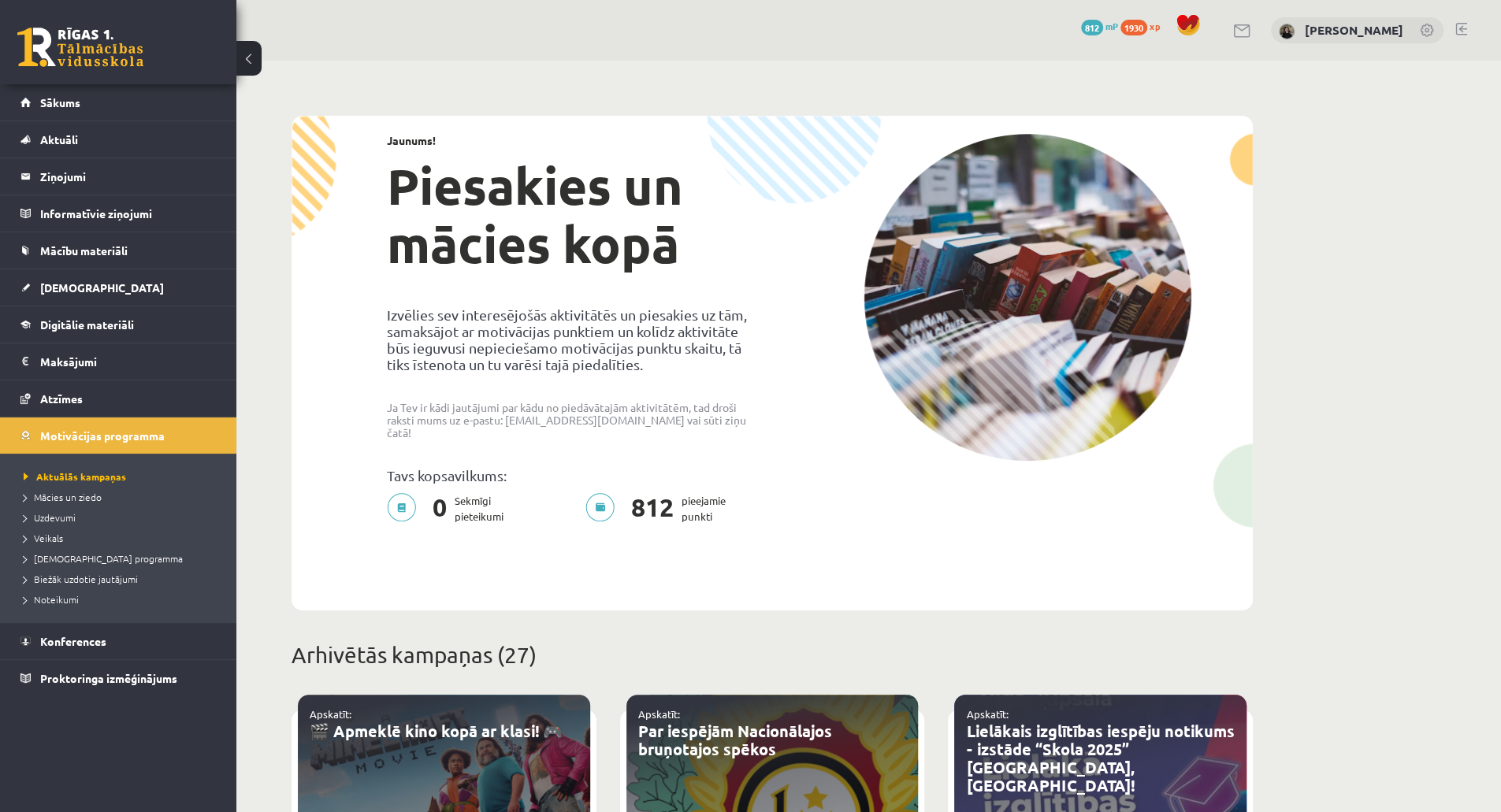
click at [1201, 27] on span at bounding box center [1189, 26] width 24 height 24
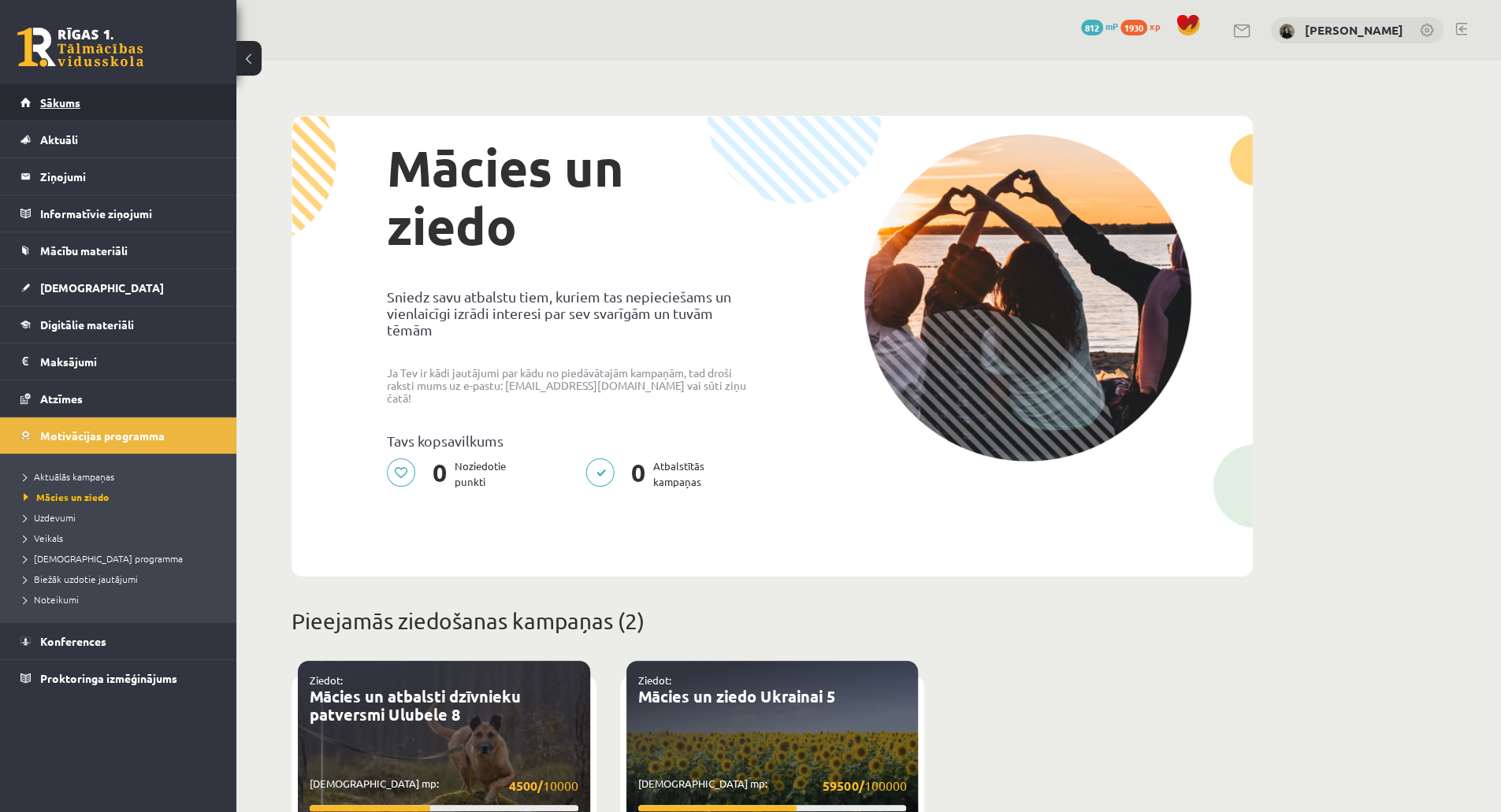
click at [115, 88] on link "Sākums" at bounding box center [118, 103] width 196 height 36
